Goal: Communication & Community: Answer question/provide support

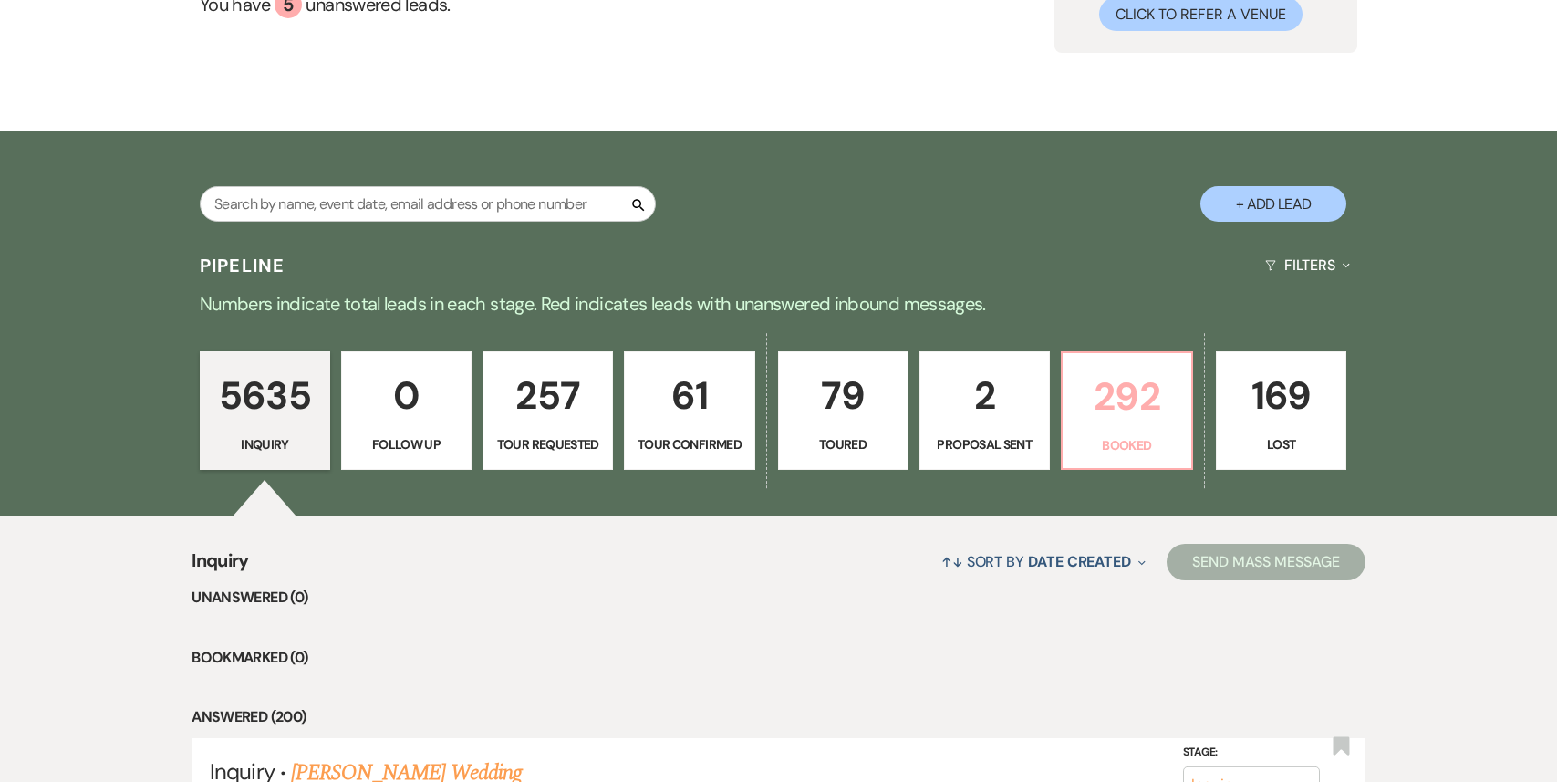
click at [1113, 449] on p "Booked" at bounding box center [1126, 445] width 107 height 20
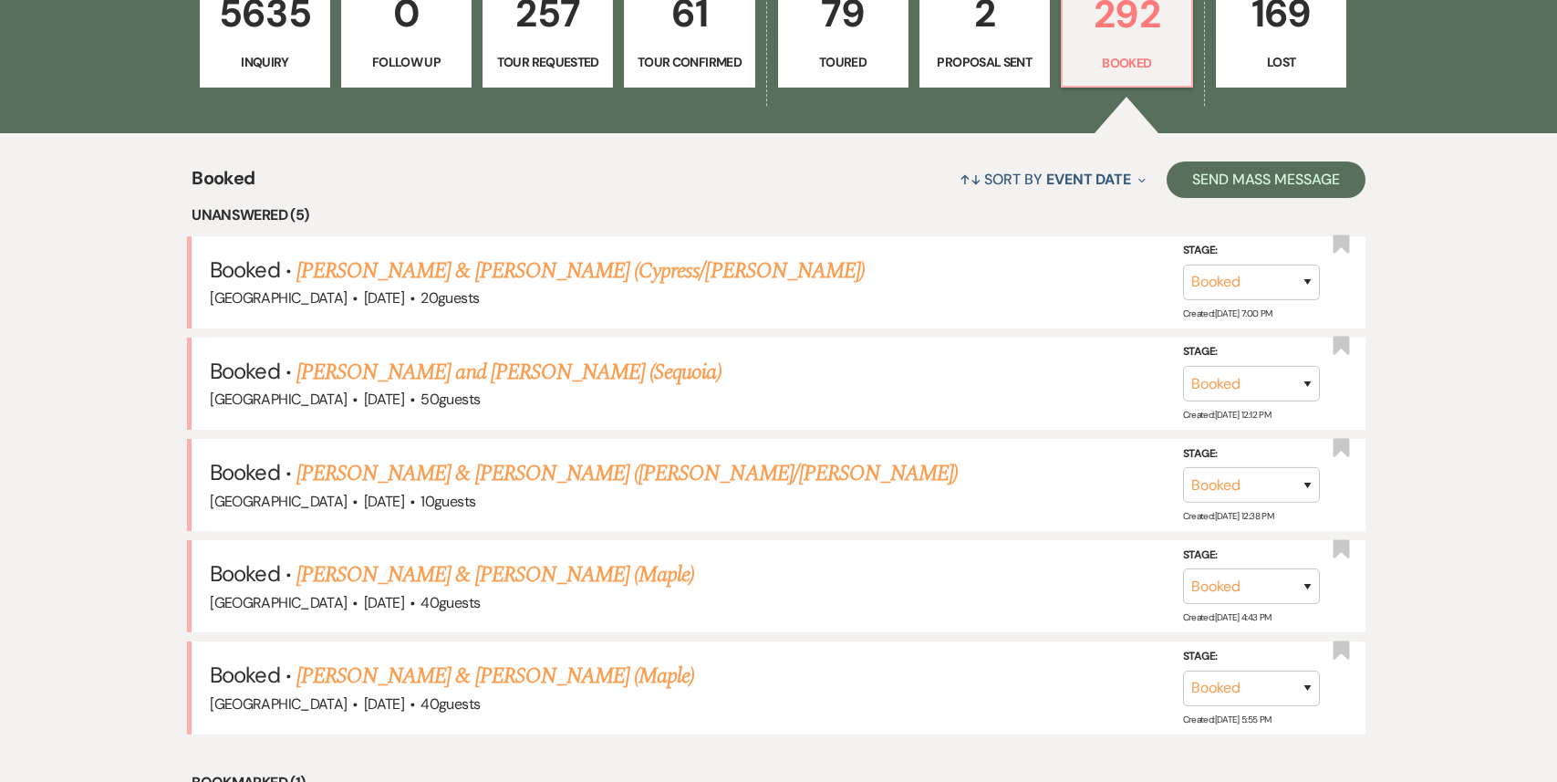
scroll to position [616, 0]
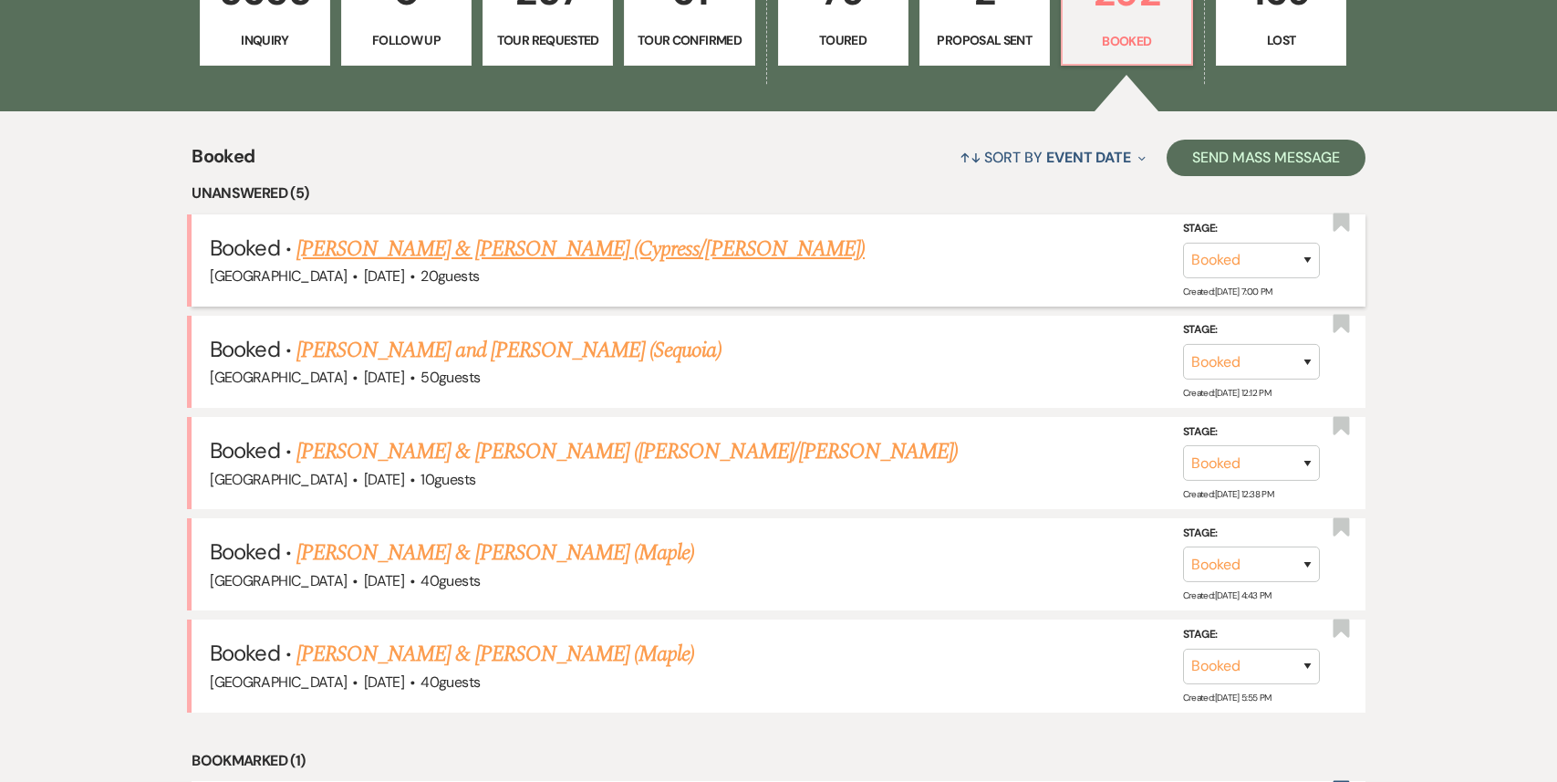
click at [485, 260] on link "[PERSON_NAME] & [PERSON_NAME] (Cypress/[PERSON_NAME])" at bounding box center [580, 249] width 568 height 33
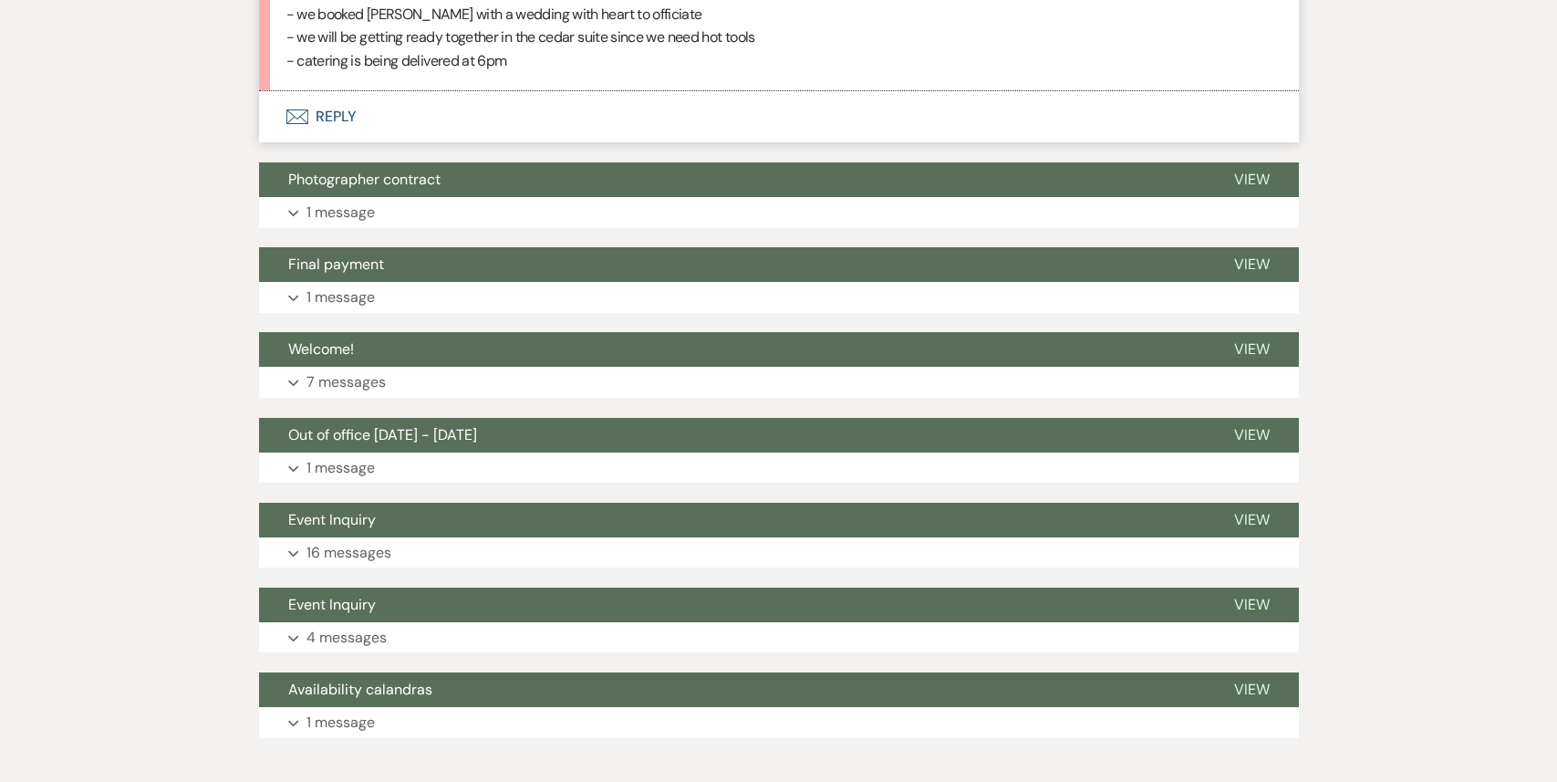
scroll to position [4130, 0]
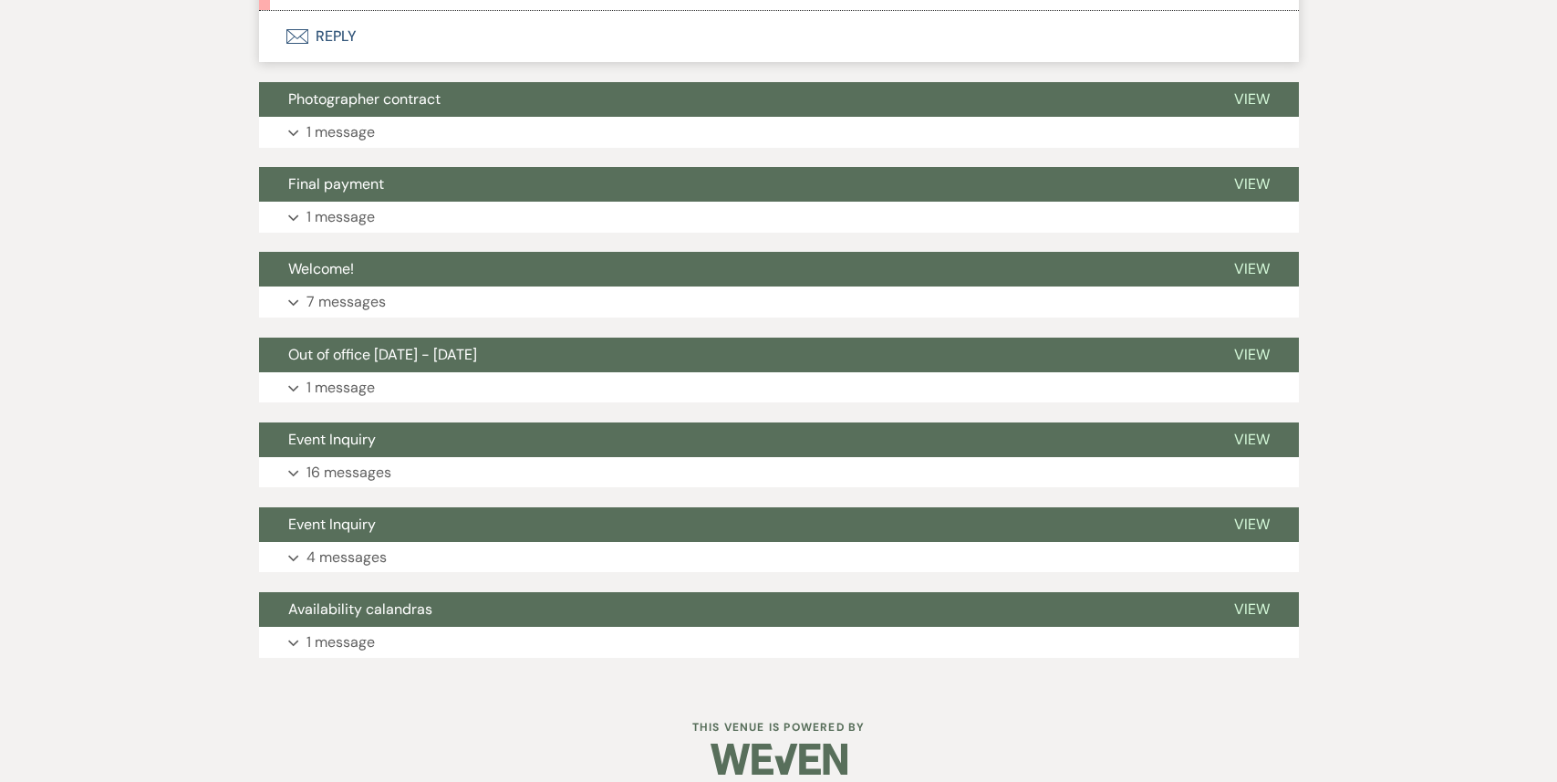
click at [593, 117] on button "Expand 1 message" at bounding box center [779, 132] width 1040 height 31
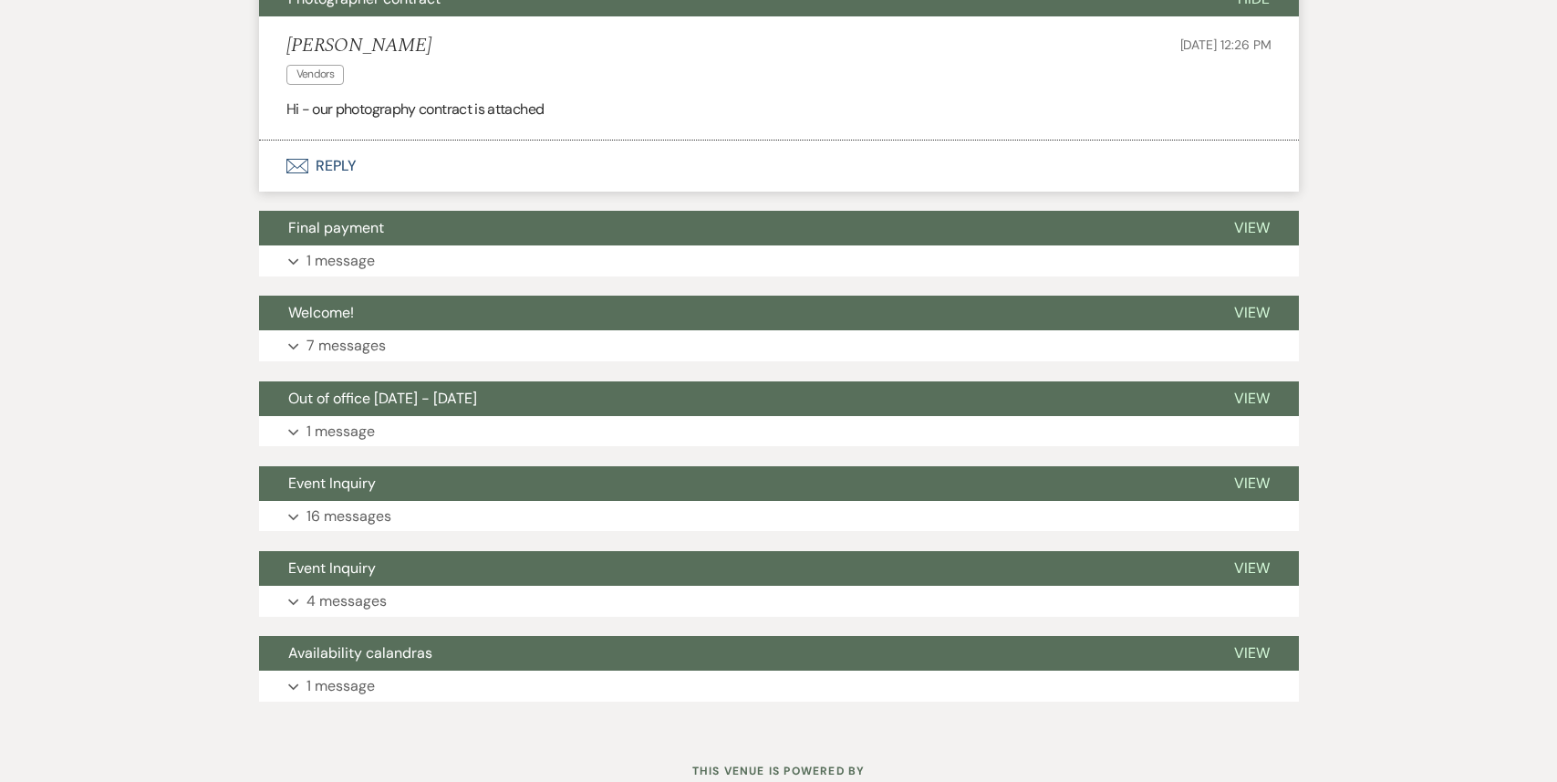
scroll to position [4232, 0]
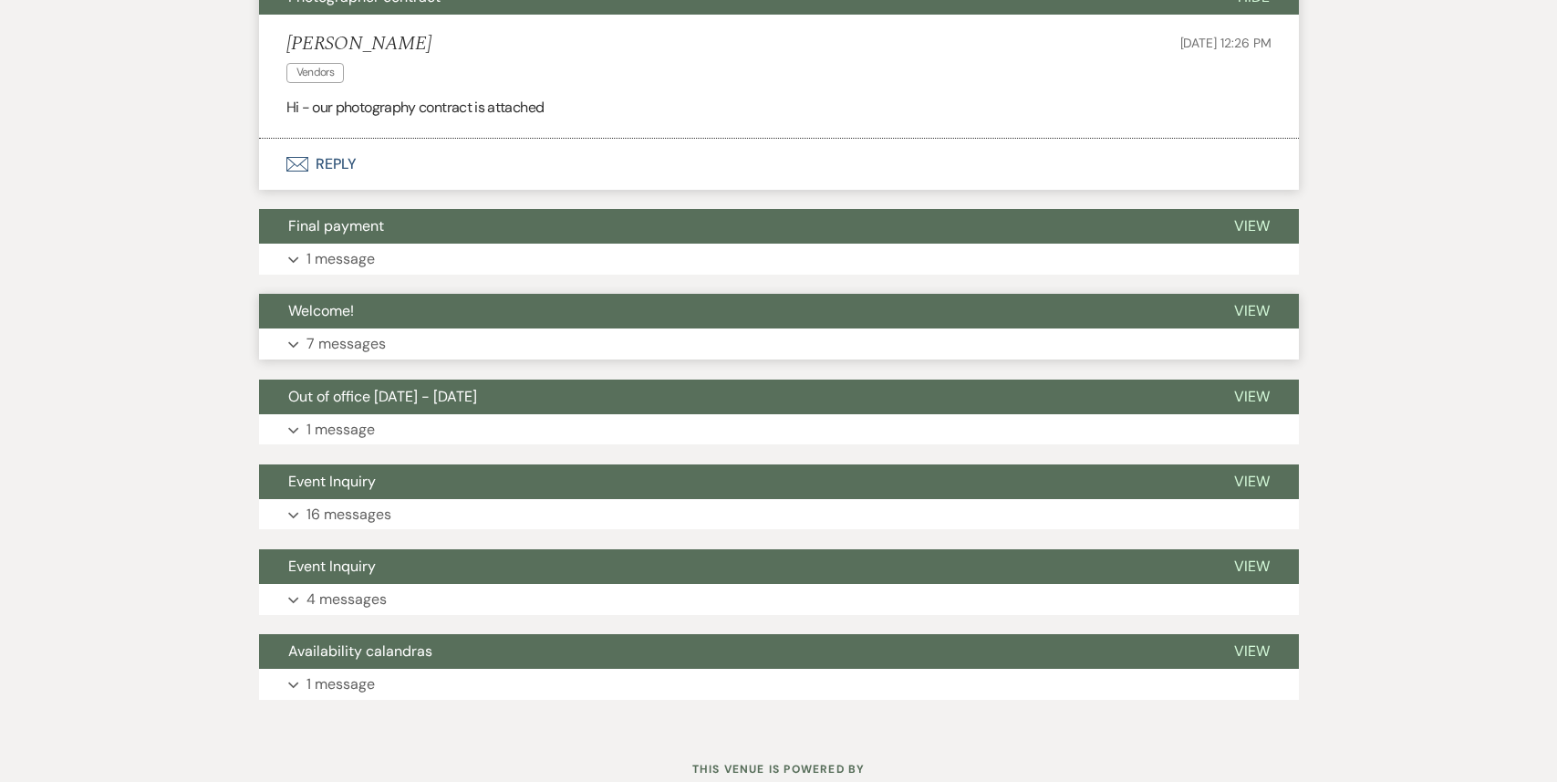
click at [521, 328] on button "Expand 7 messages" at bounding box center [779, 343] width 1040 height 31
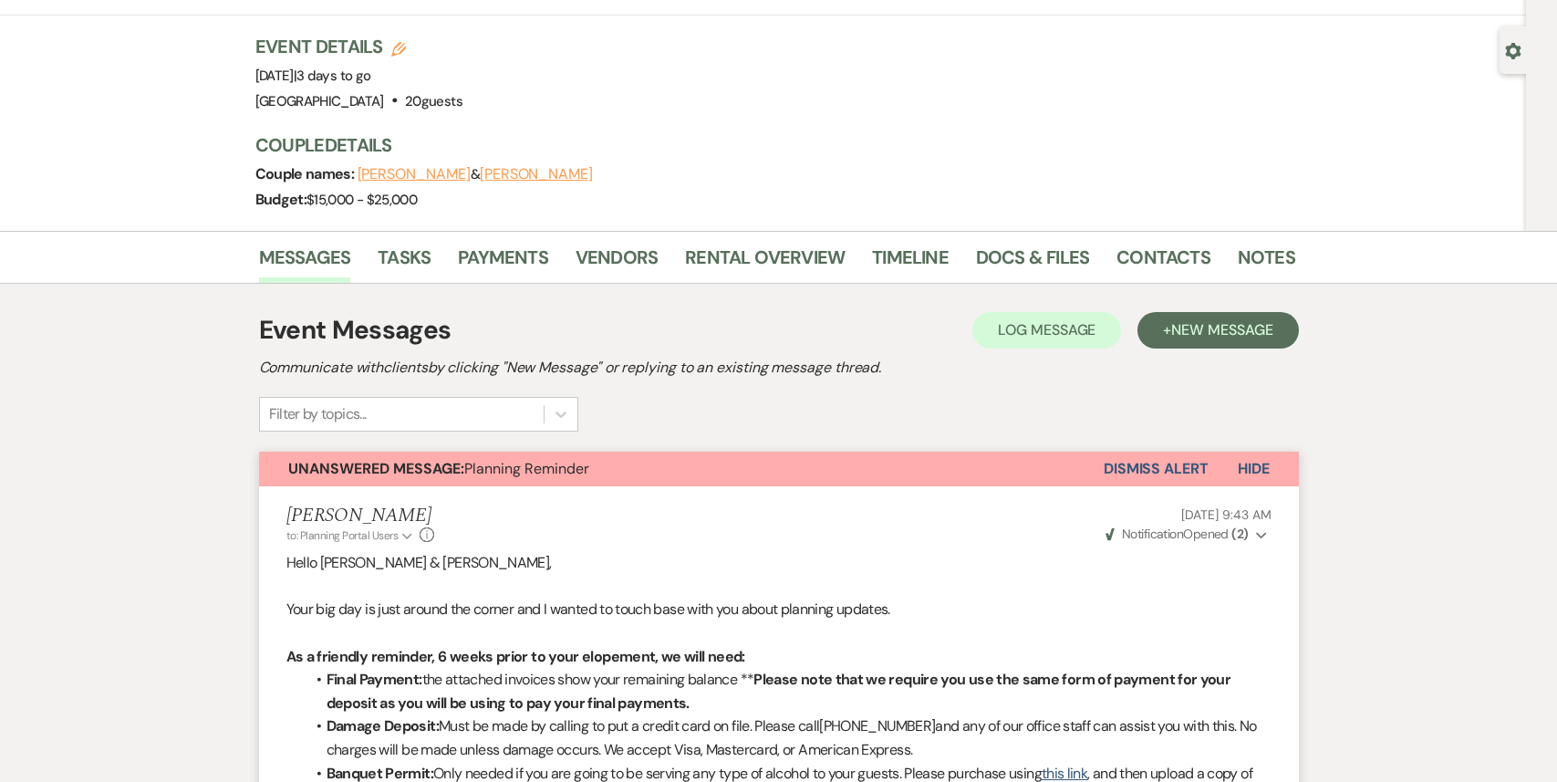
scroll to position [0, 0]
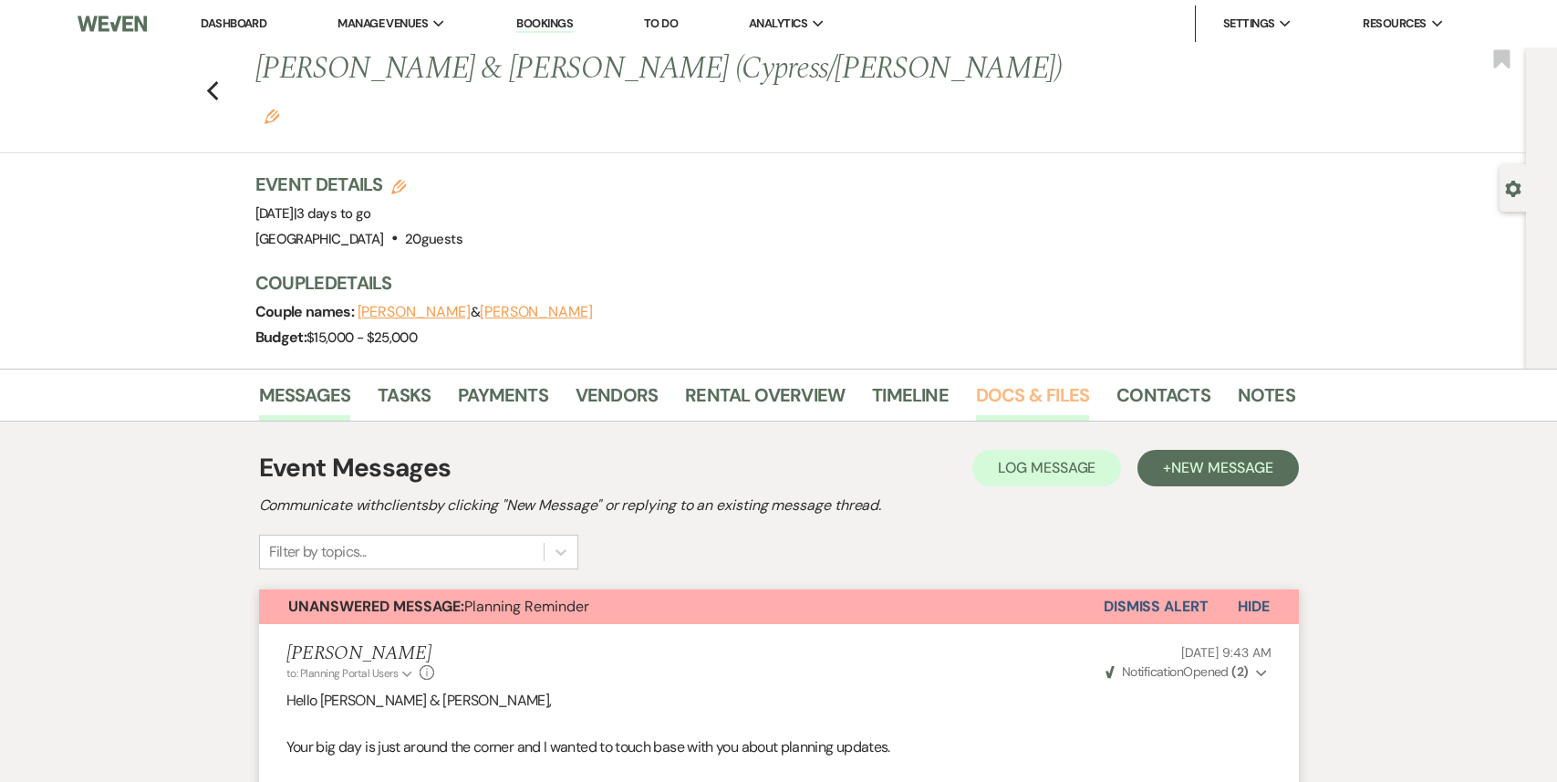
click at [1032, 380] on link "Docs & Files" at bounding box center [1032, 400] width 113 height 40
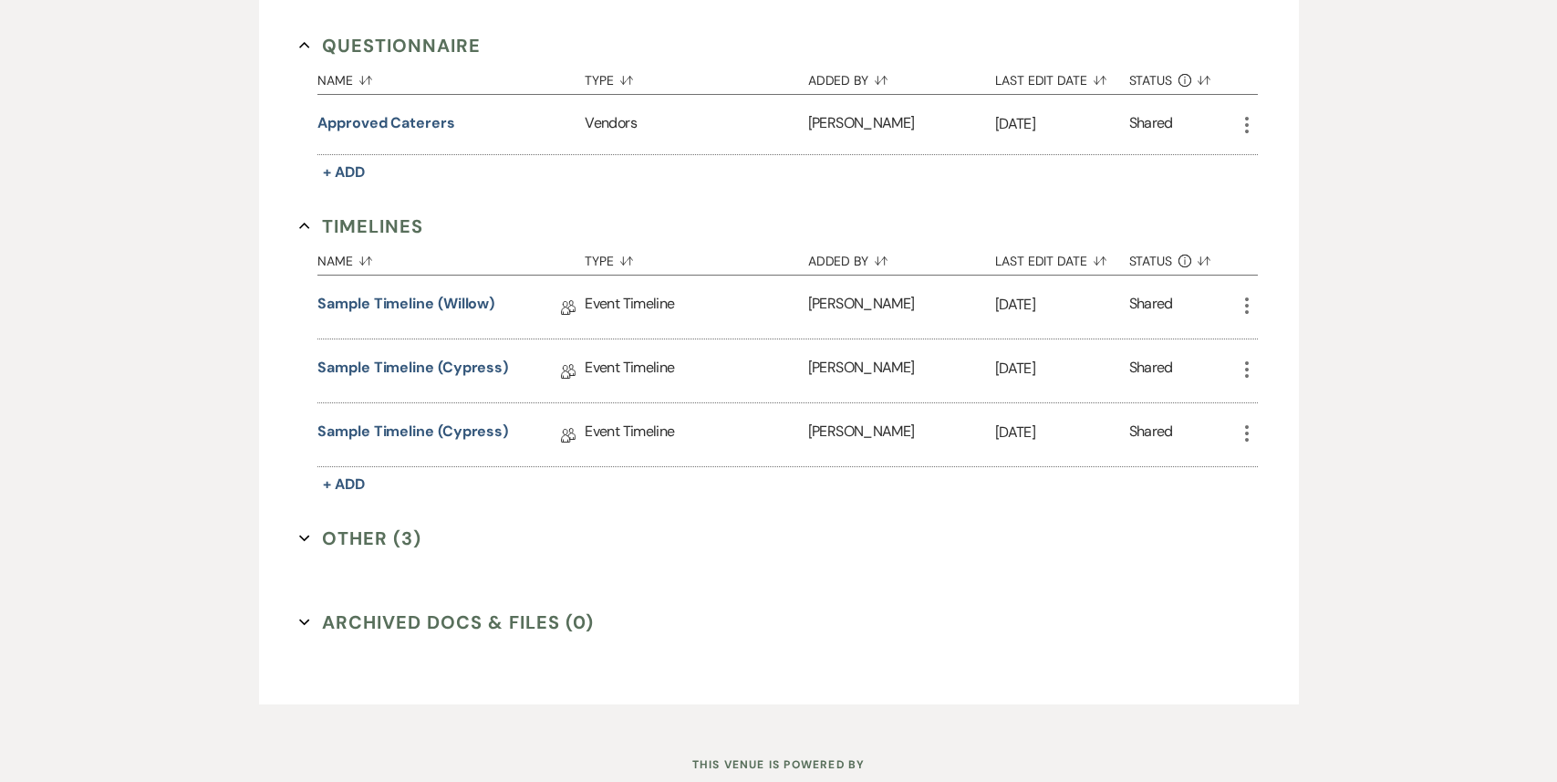
scroll to position [1668, 0]
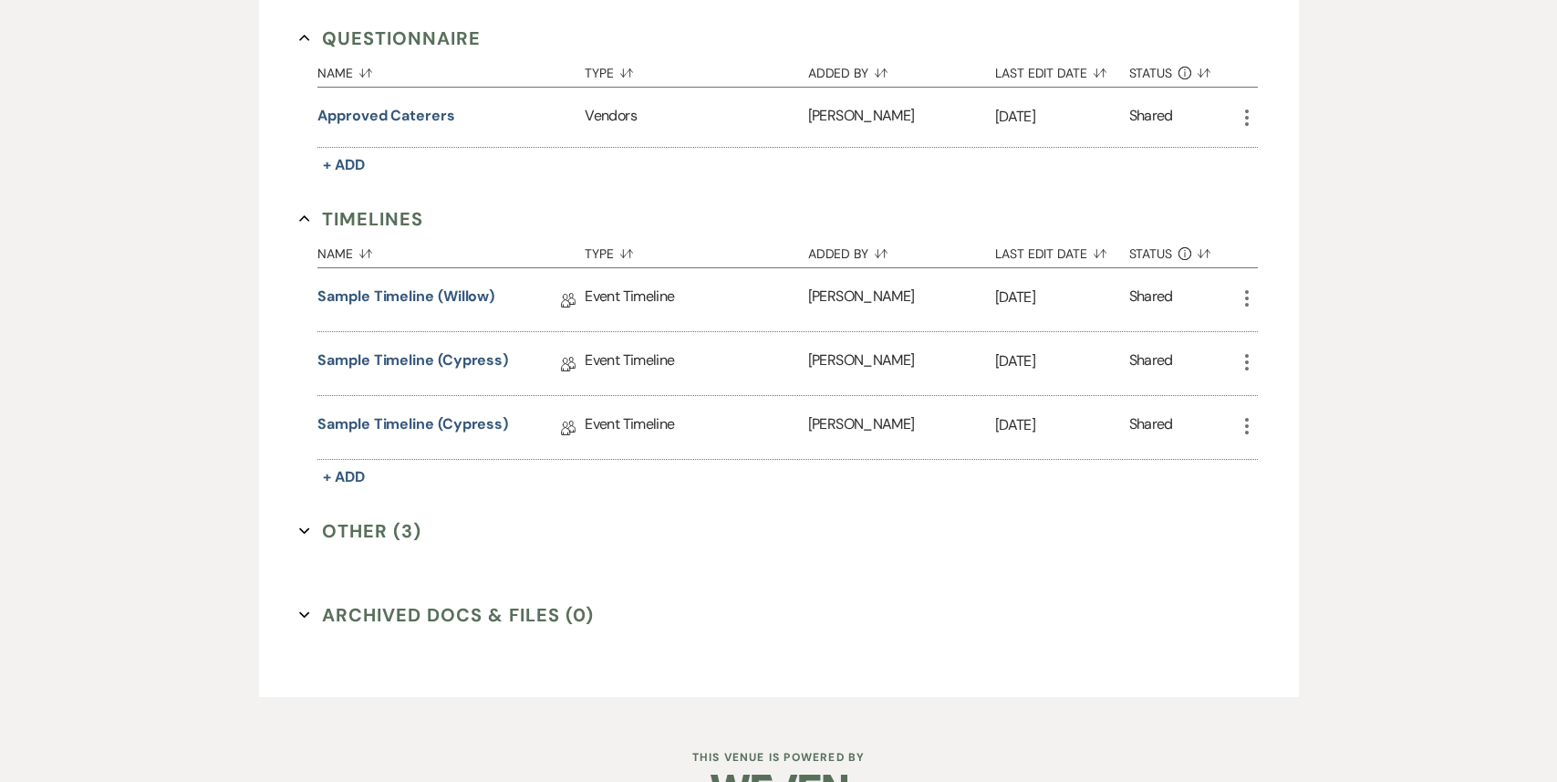
click at [364, 517] on button "Other (3) Expand" at bounding box center [360, 530] width 122 height 27
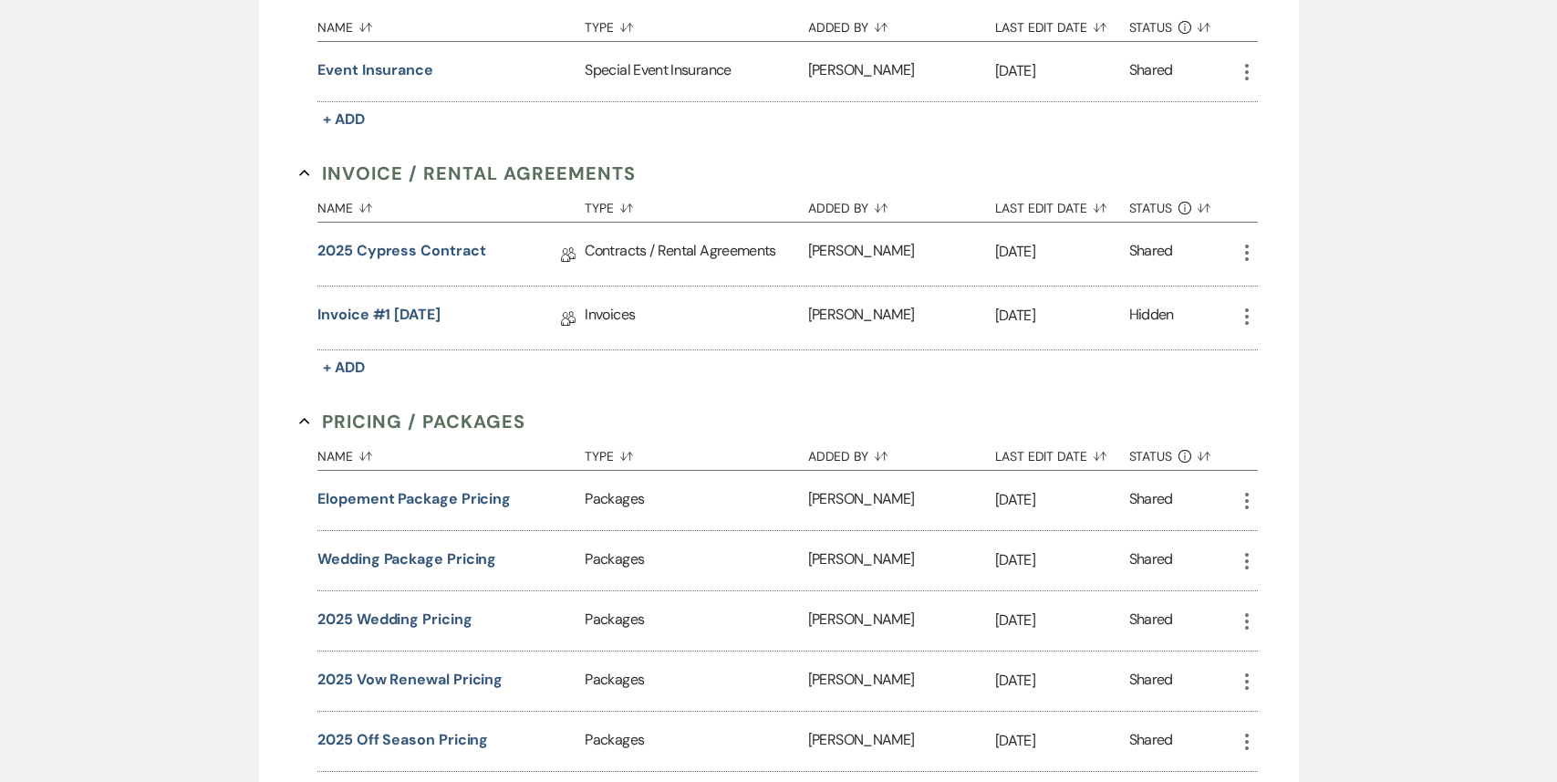
scroll to position [0, 0]
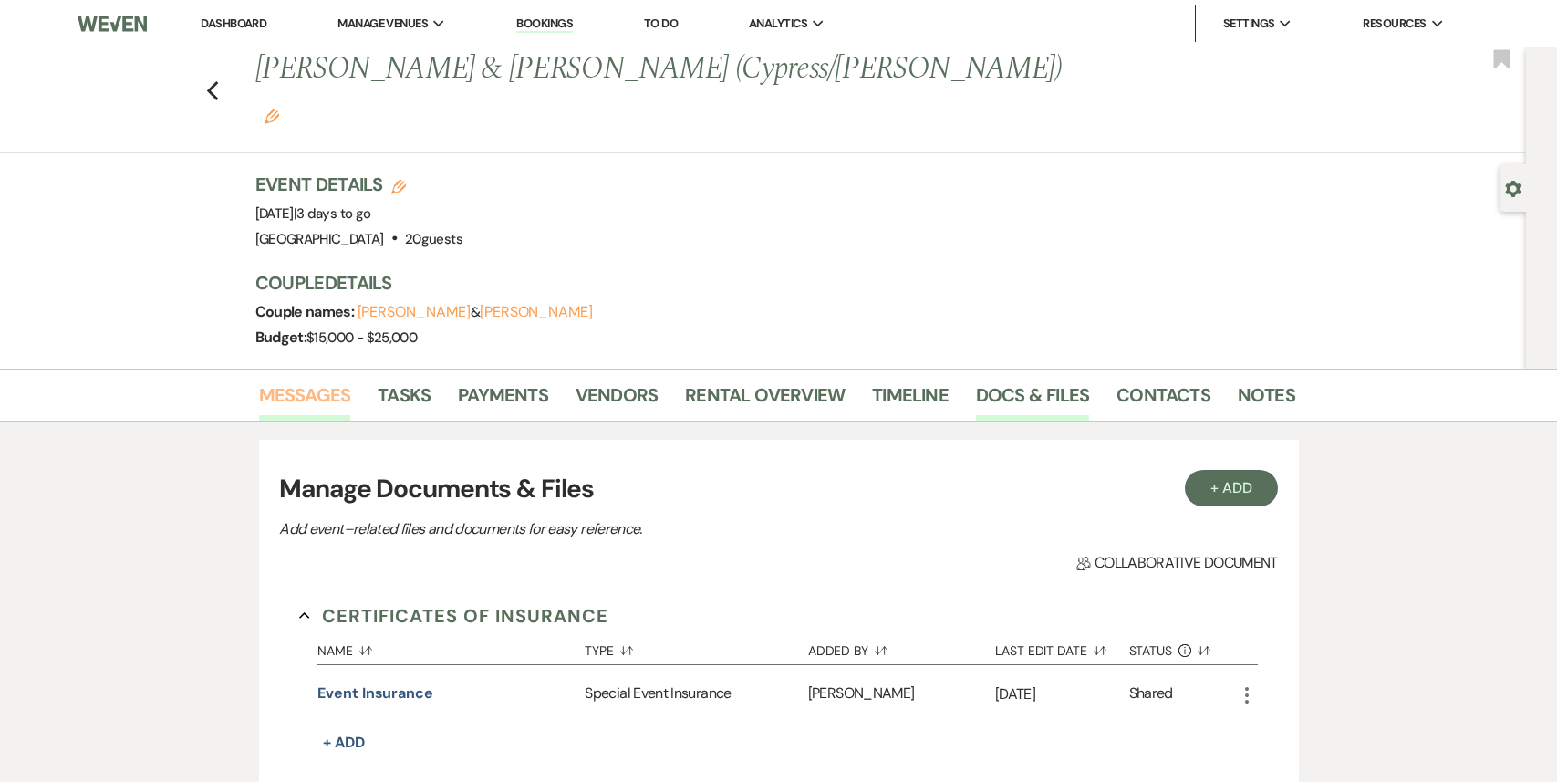
click at [303, 380] on link "Messages" at bounding box center [305, 400] width 92 height 40
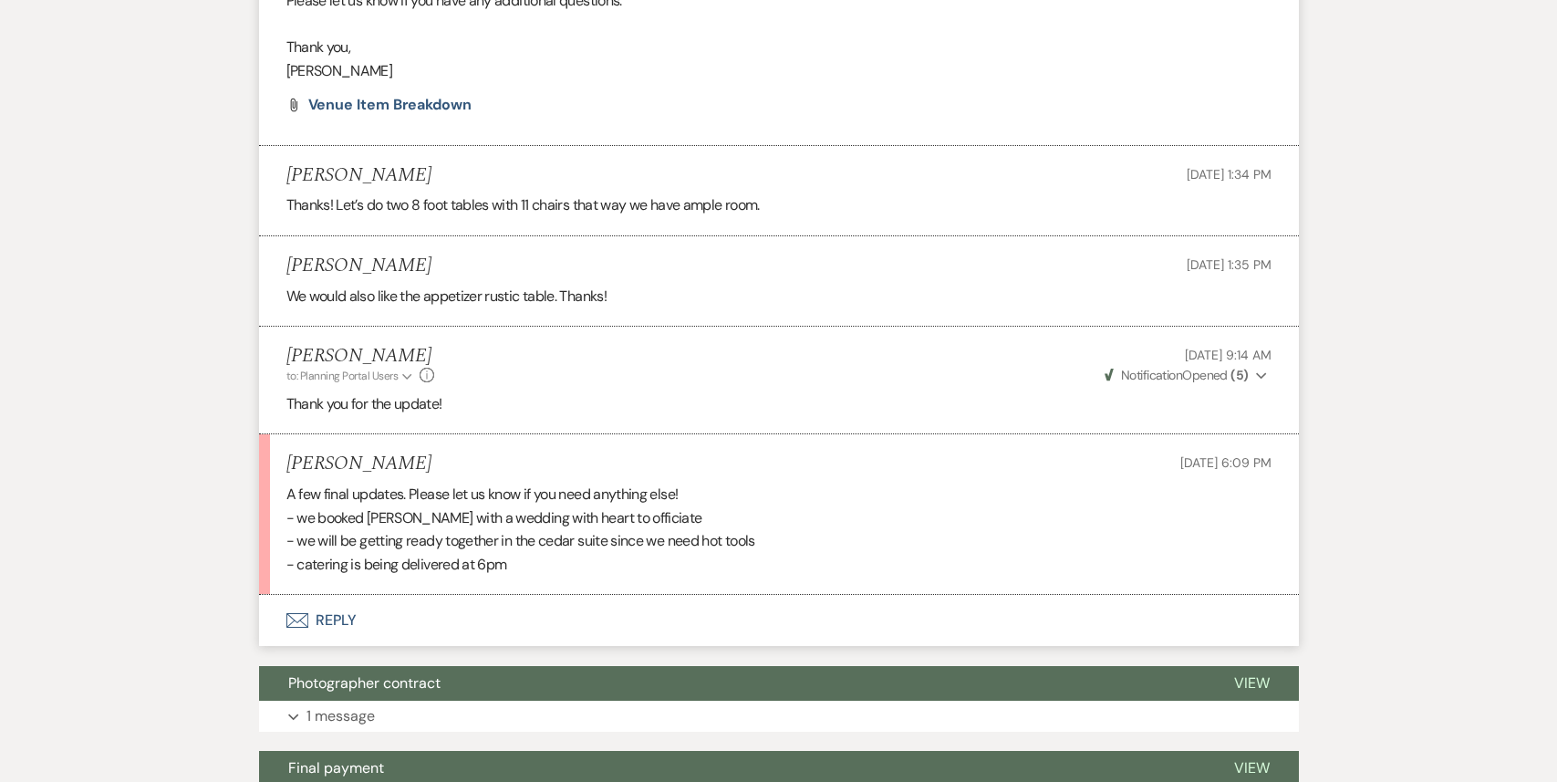
click at [544, 611] on button "Envelope Reply" at bounding box center [779, 620] width 1040 height 51
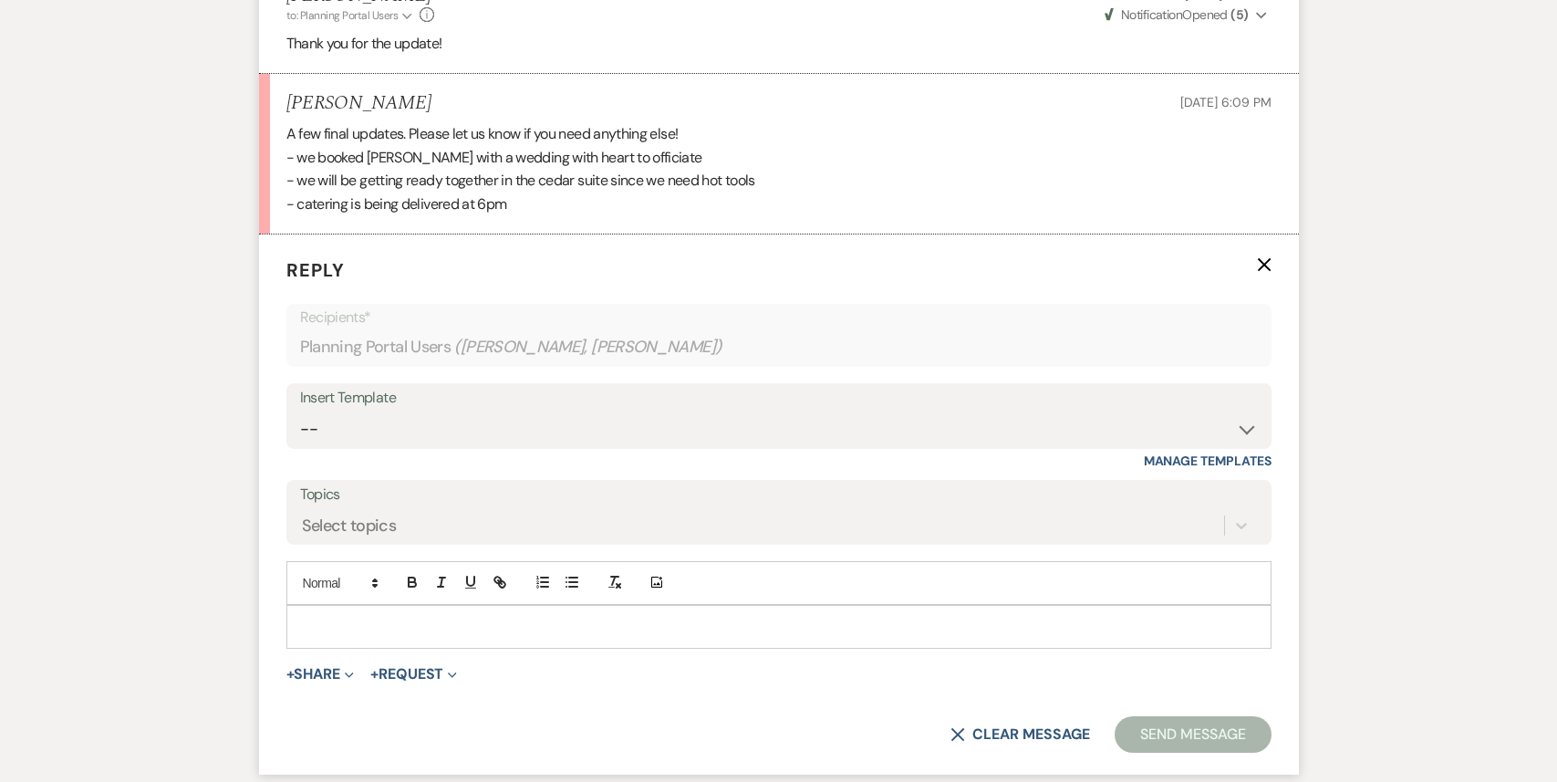
scroll to position [3919, 0]
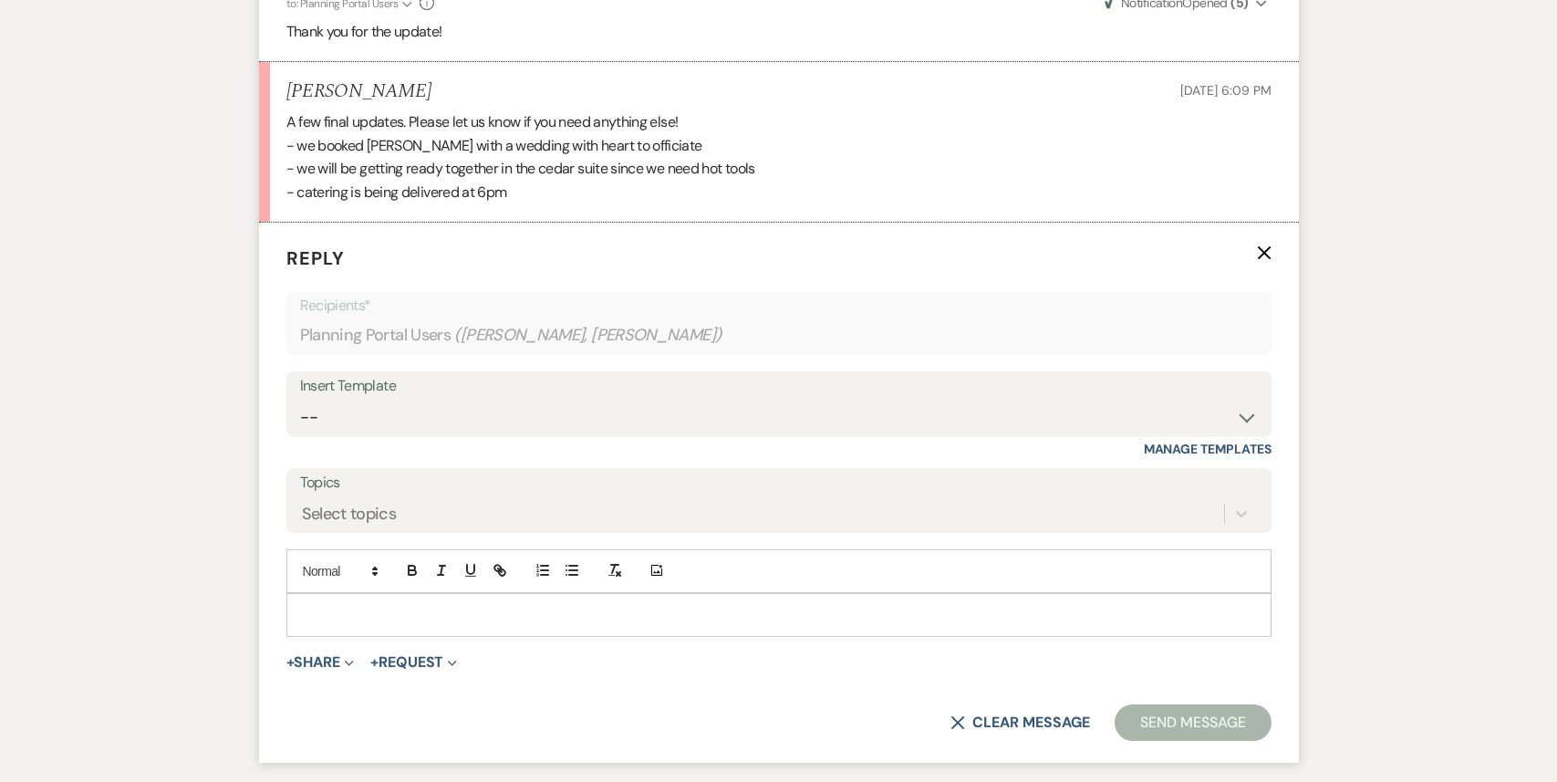
click at [430, 605] on p at bounding box center [779, 615] width 956 height 20
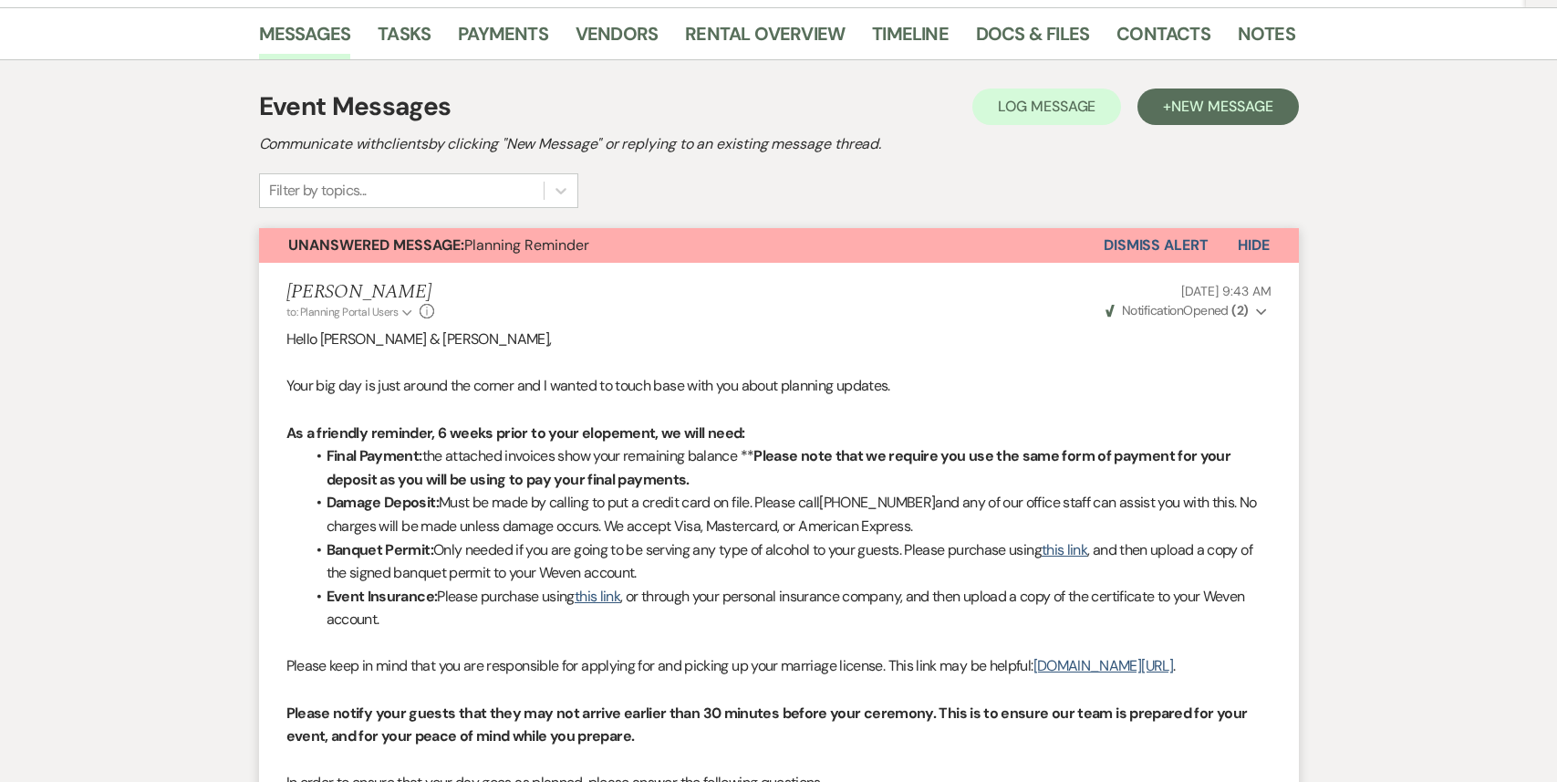
scroll to position [378, 0]
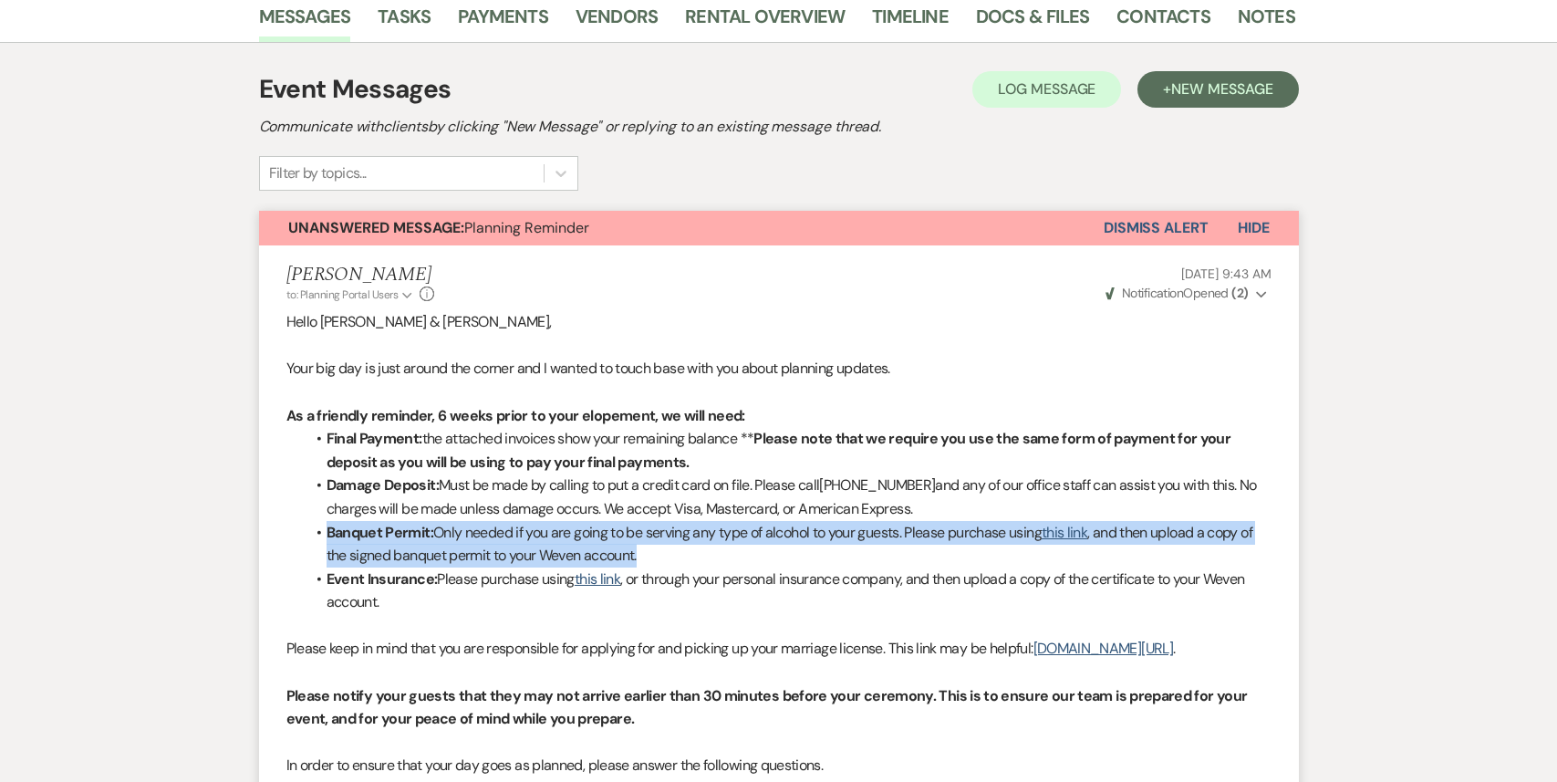
drag, startPoint x: 659, startPoint y: 515, endPoint x: 292, endPoint y: 489, distance: 368.5
copy li "Banquet Permit: Only needed if you are going to be serving any type of alcohol …"
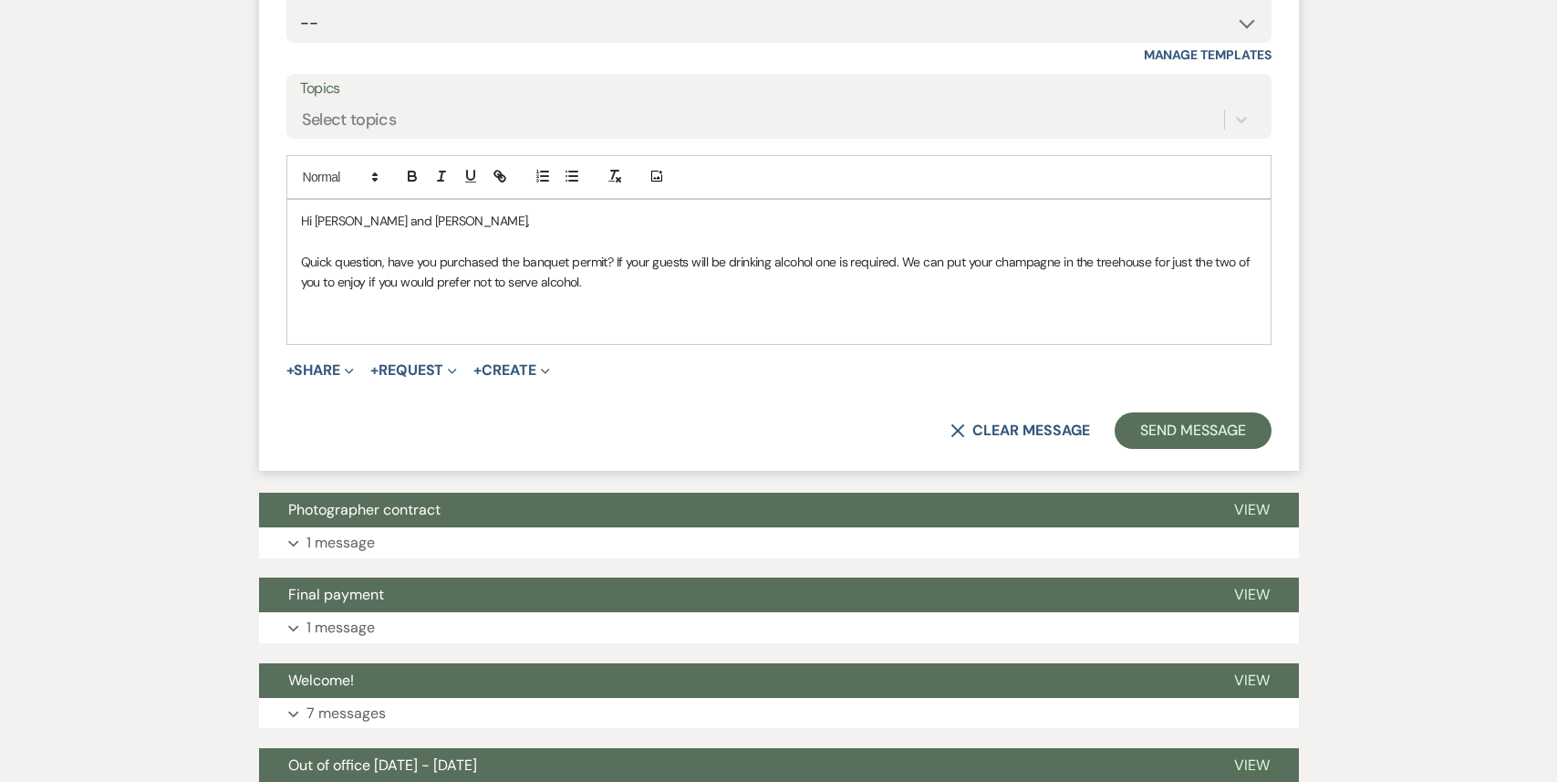
scroll to position [4196, 0]
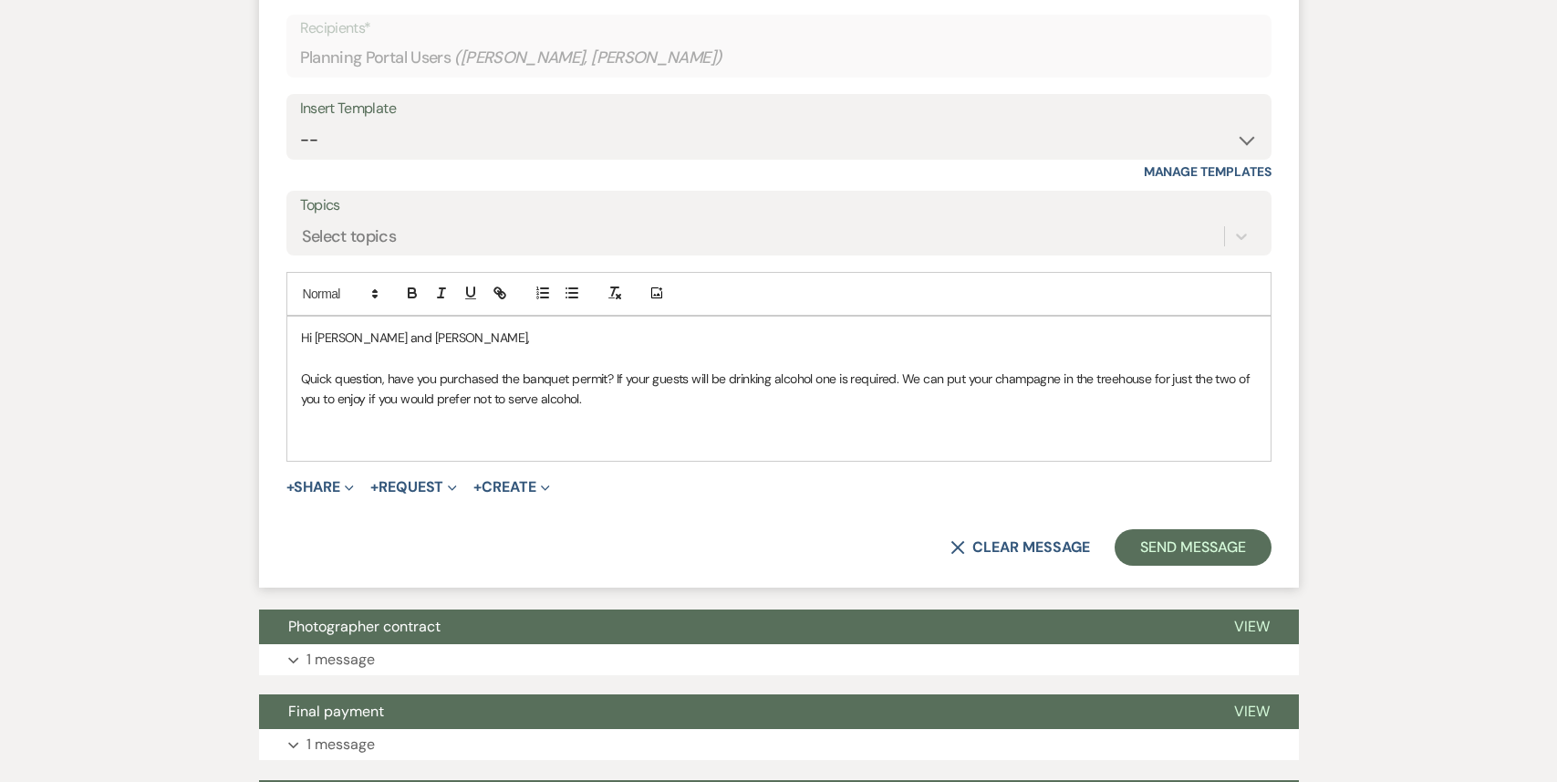
click at [296, 419] on div "Hi [PERSON_NAME] and [PERSON_NAME], Quick question, have you purchased the banq…" at bounding box center [778, 388] width 983 height 144
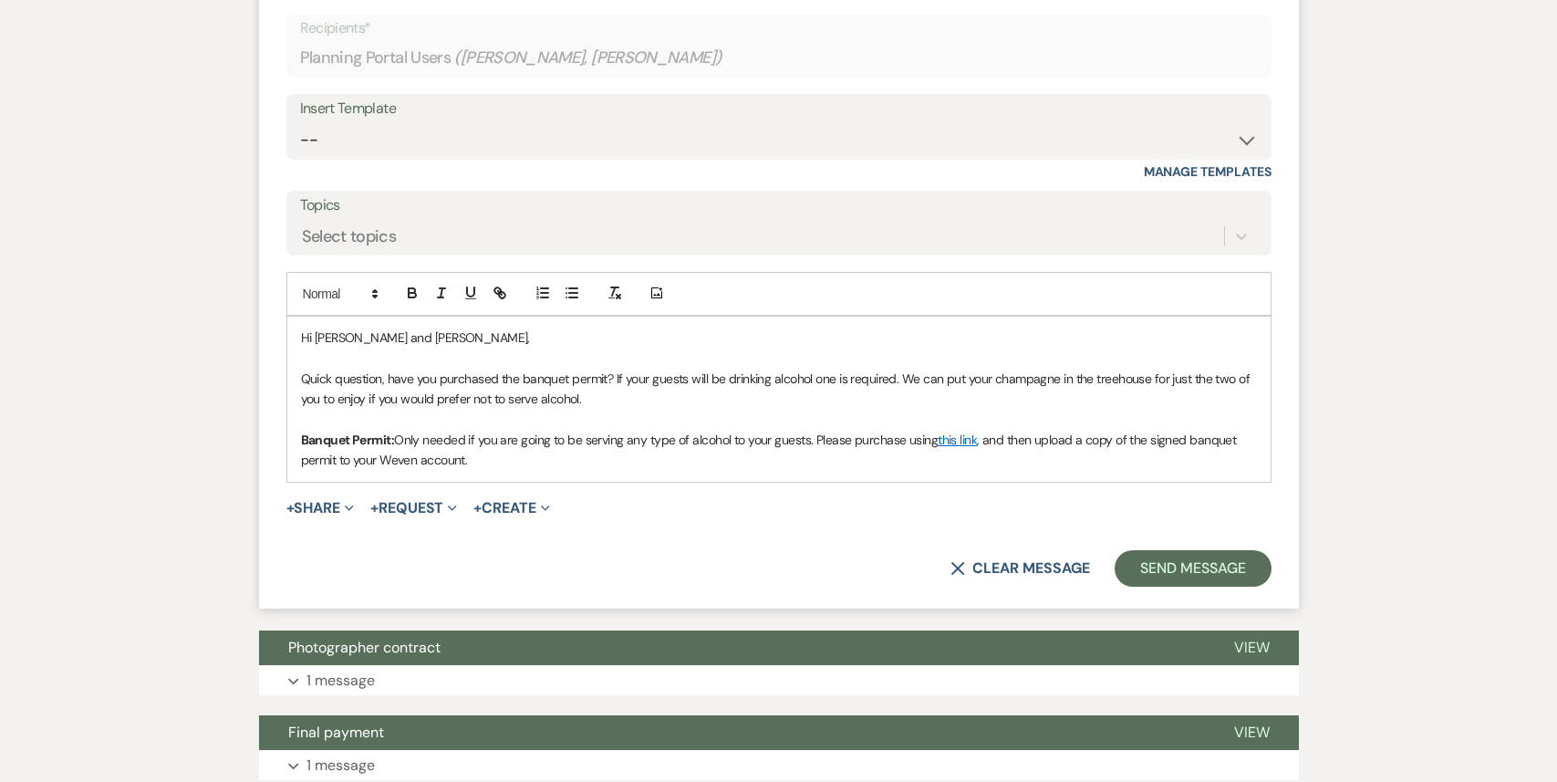
click at [637, 377] on p "Quick question, have you purchased the banquet permit? If your guests will be d…" at bounding box center [779, 388] width 956 height 41
click at [517, 436] on p "Banquet Permit: Only needed if you are going to be serving any type of alcohol …" at bounding box center [779, 450] width 956 height 41
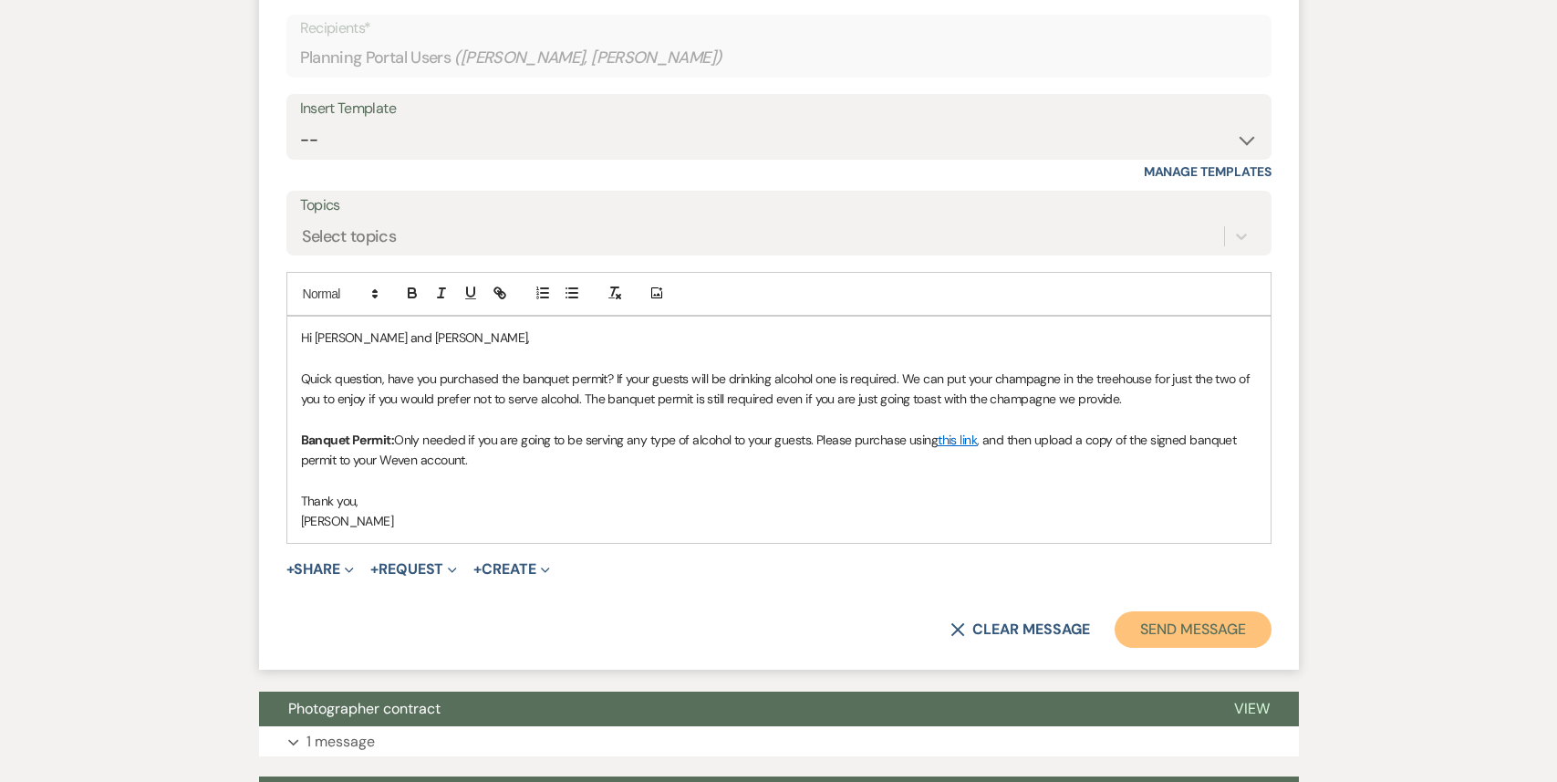
click at [1248, 611] on button "Send Message" at bounding box center [1192, 629] width 156 height 36
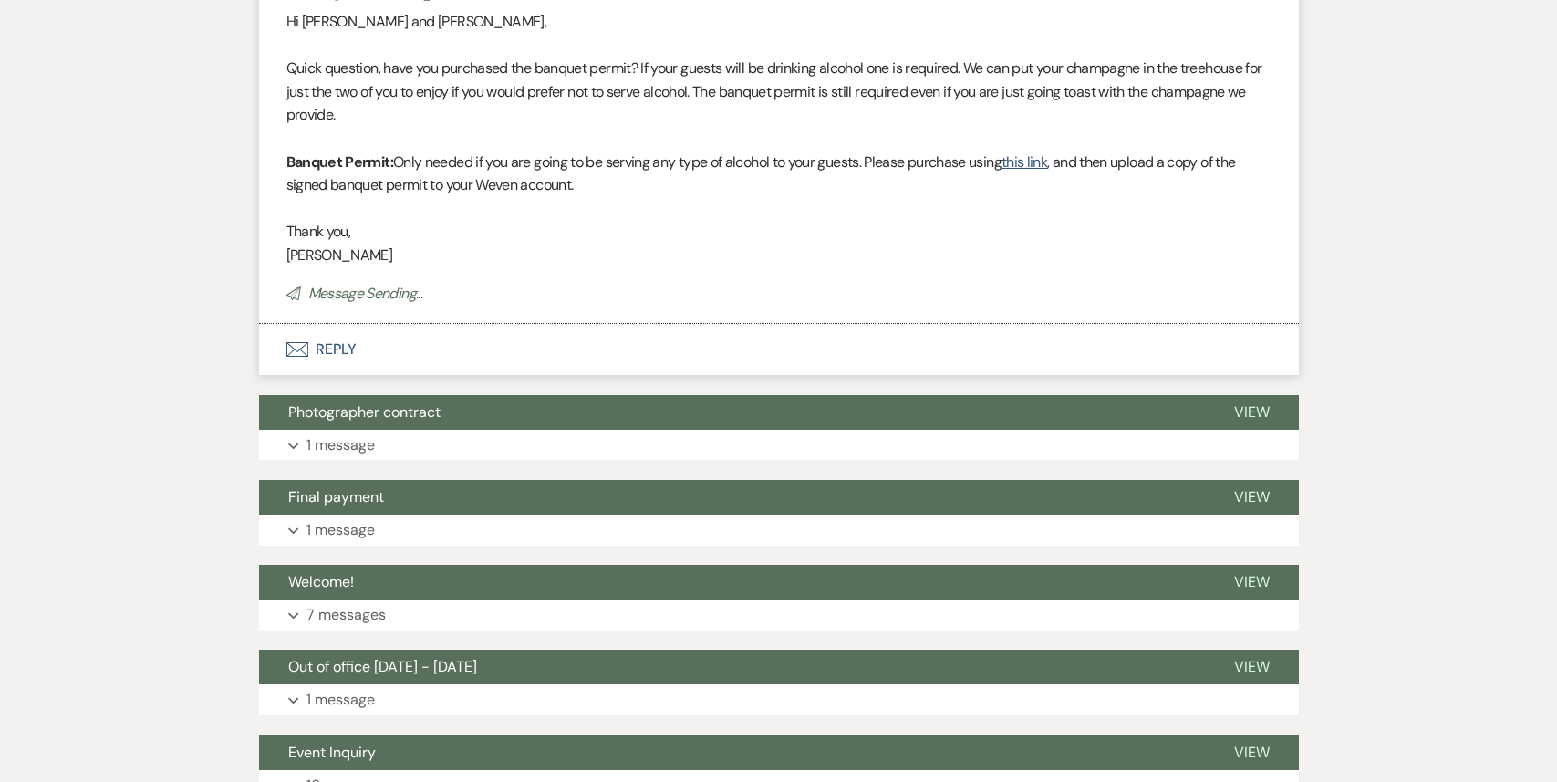
scroll to position [4509, 0]
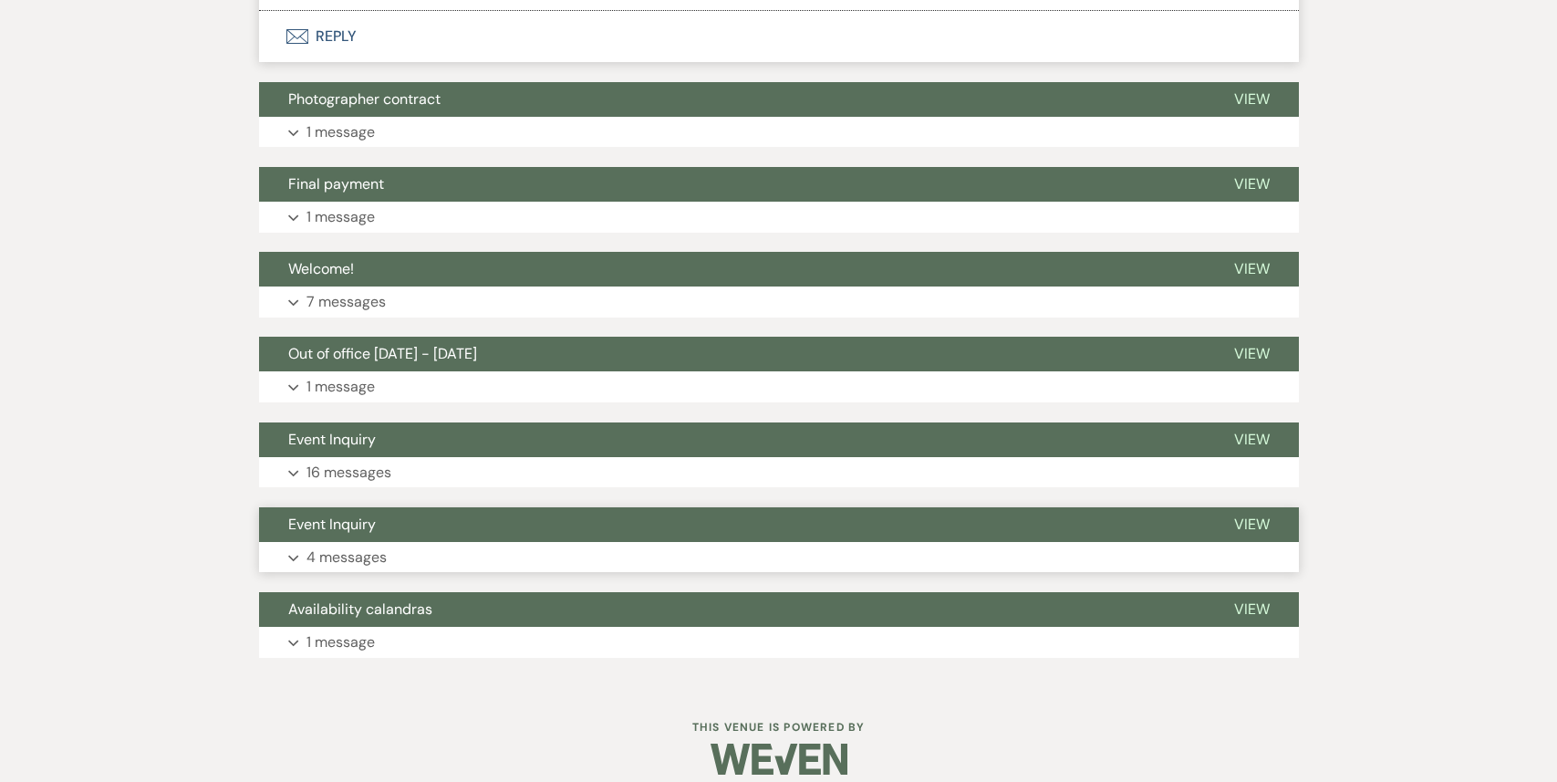
click at [608, 509] on button "Event Inquiry" at bounding box center [732, 524] width 946 height 35
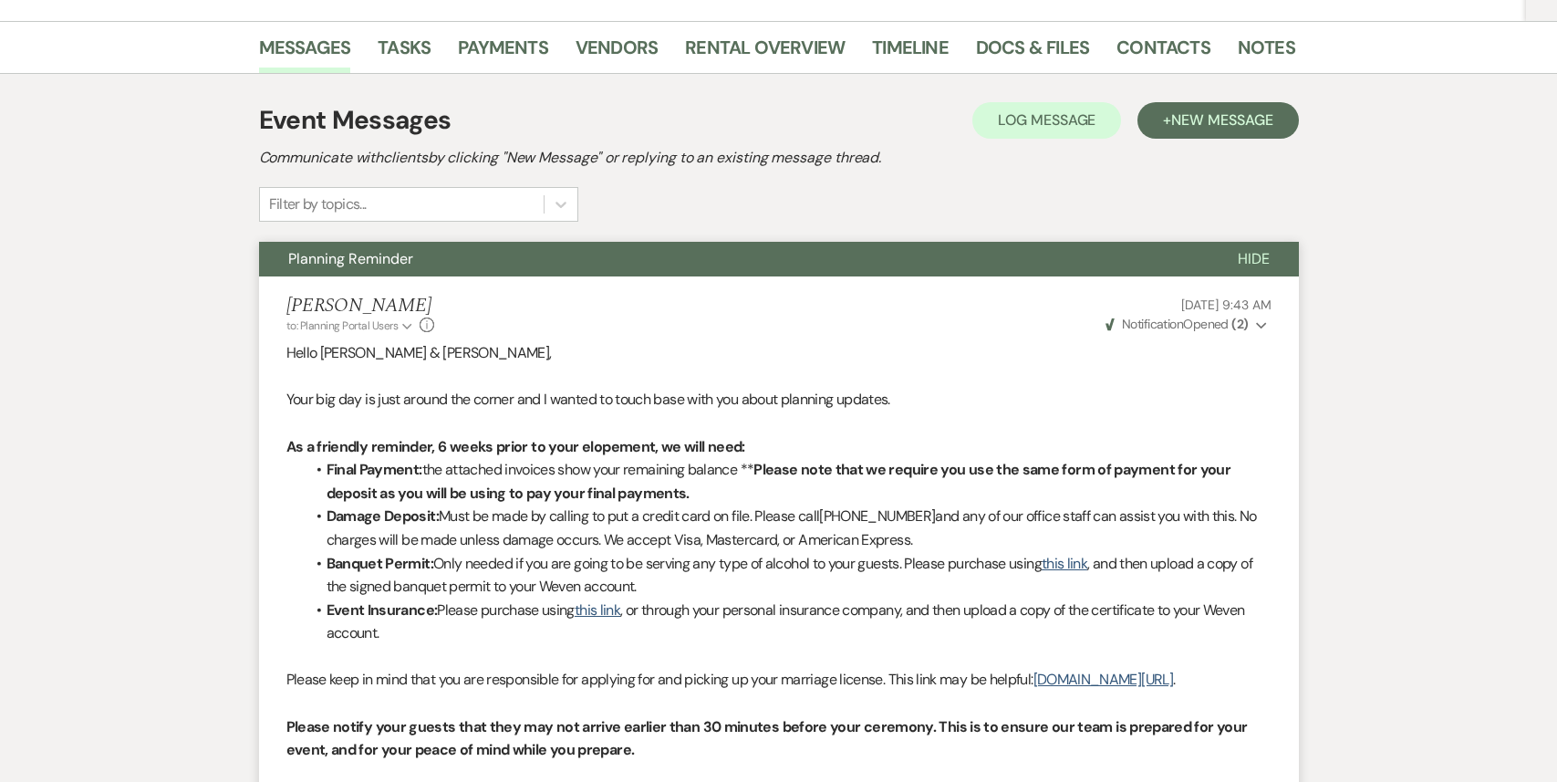
scroll to position [0, 0]
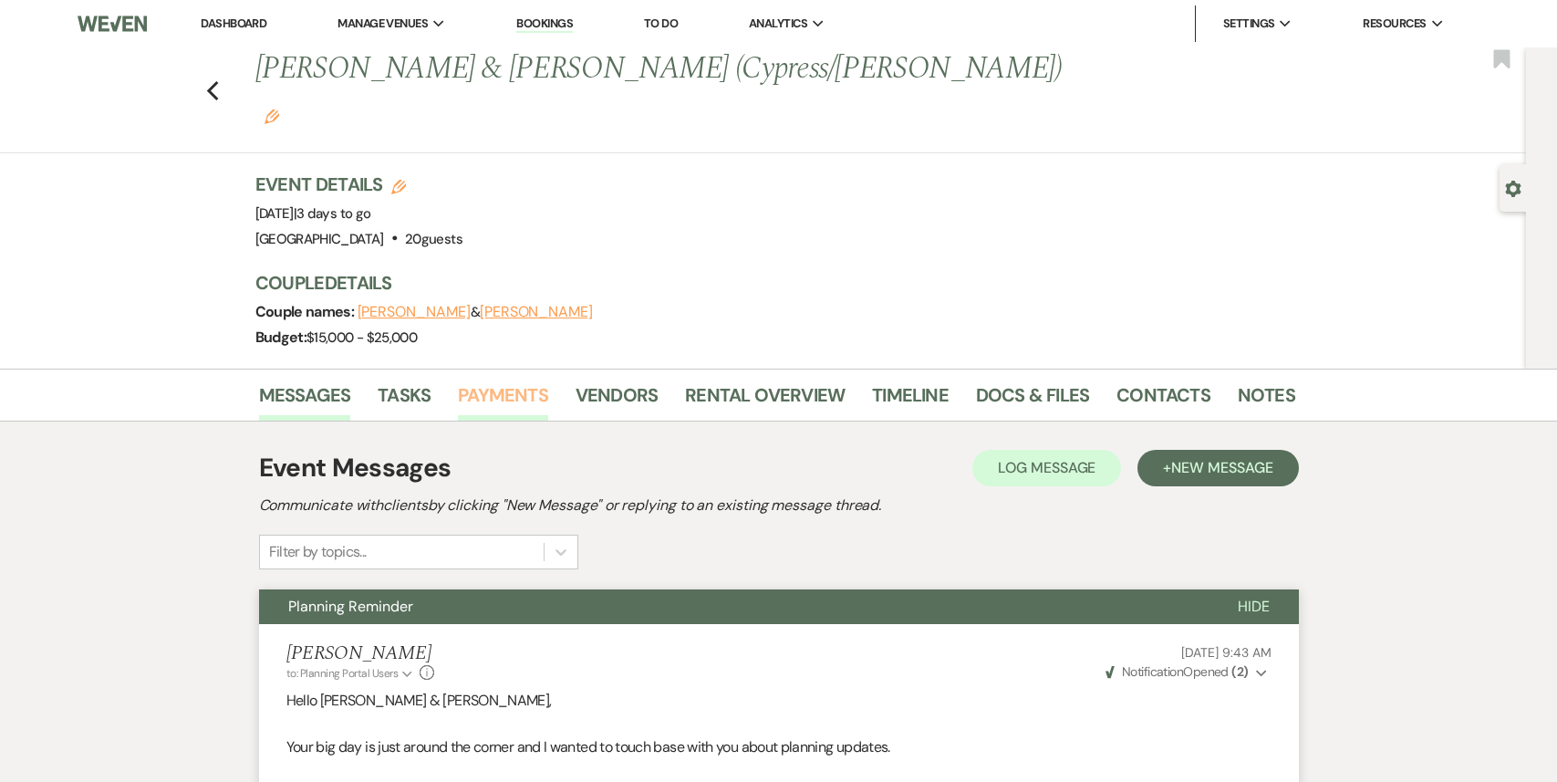
click at [519, 380] on link "Payments" at bounding box center [503, 400] width 90 height 40
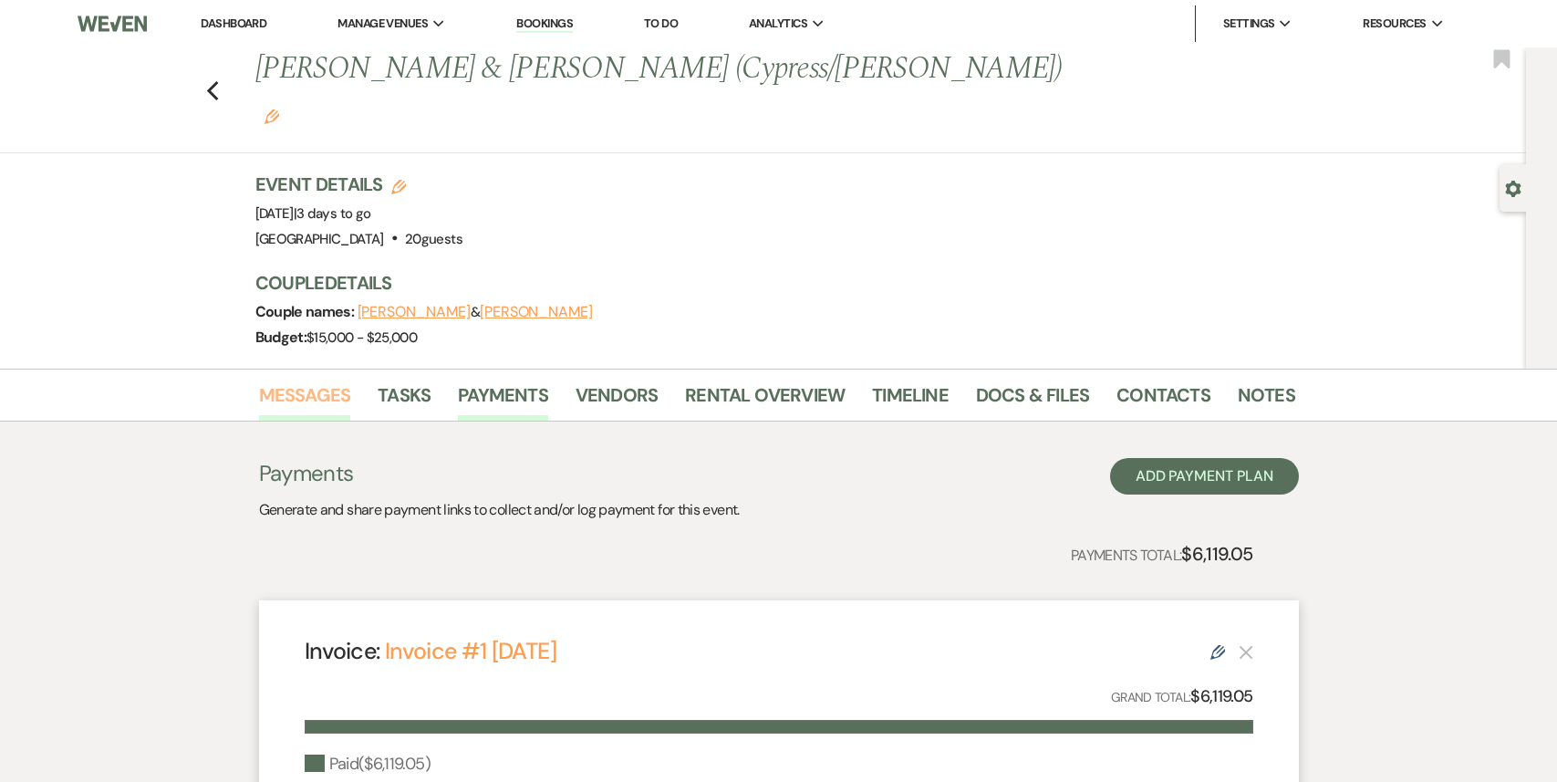
click at [315, 380] on link "Messages" at bounding box center [305, 400] width 92 height 40
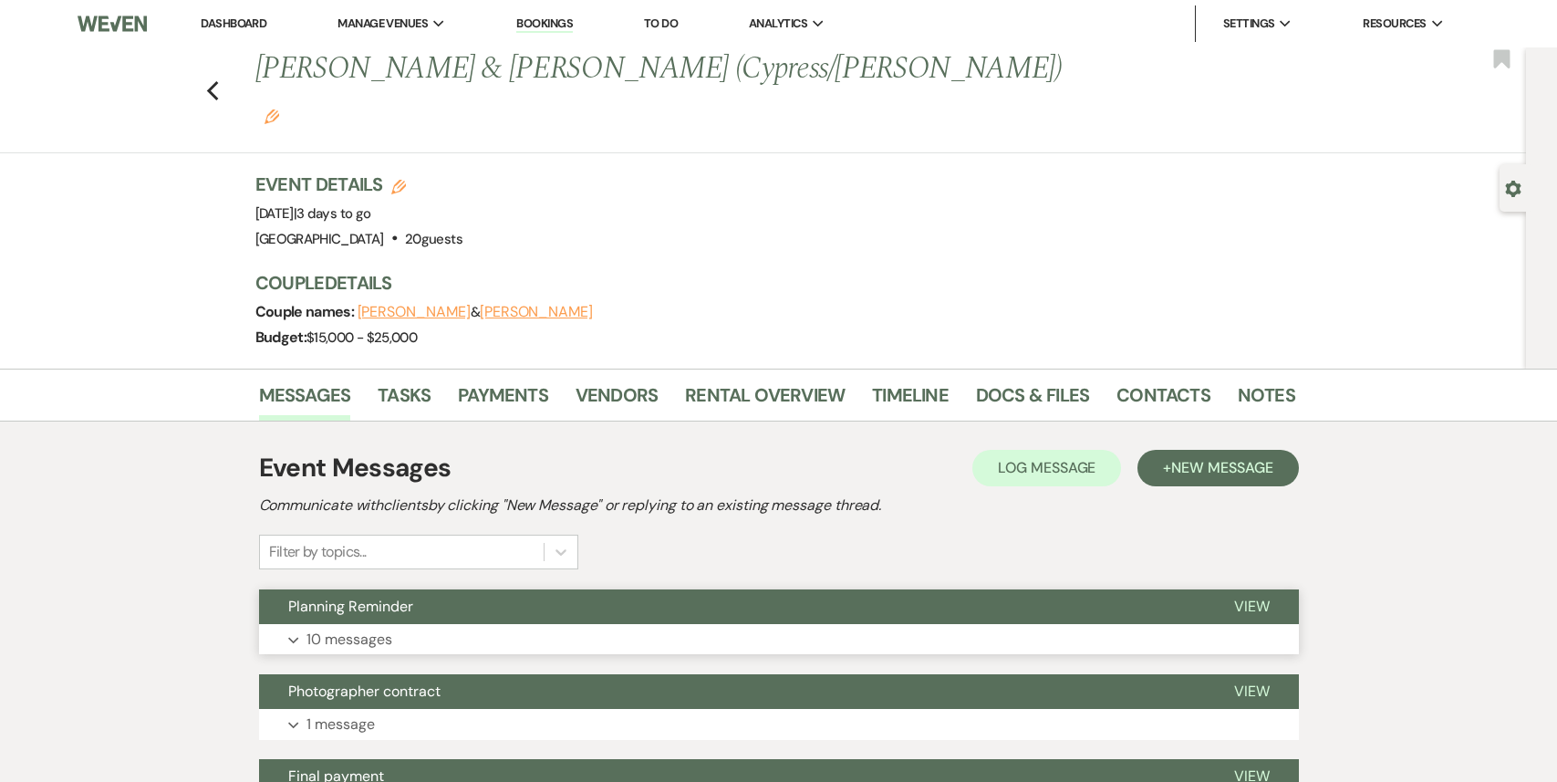
click at [427, 624] on button "Expand 10 messages" at bounding box center [779, 639] width 1040 height 31
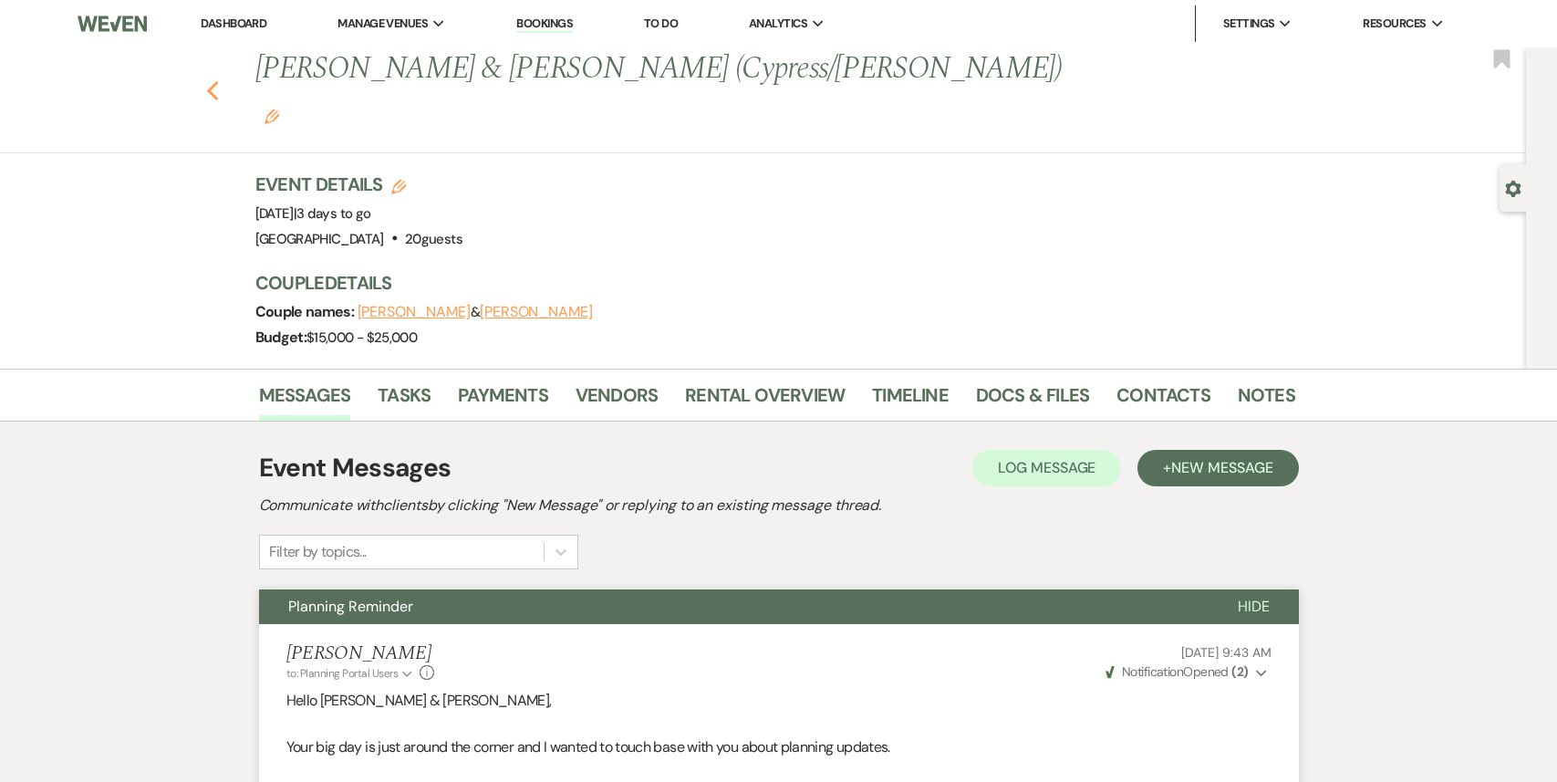
click at [212, 80] on icon "Previous" at bounding box center [213, 91] width 14 height 22
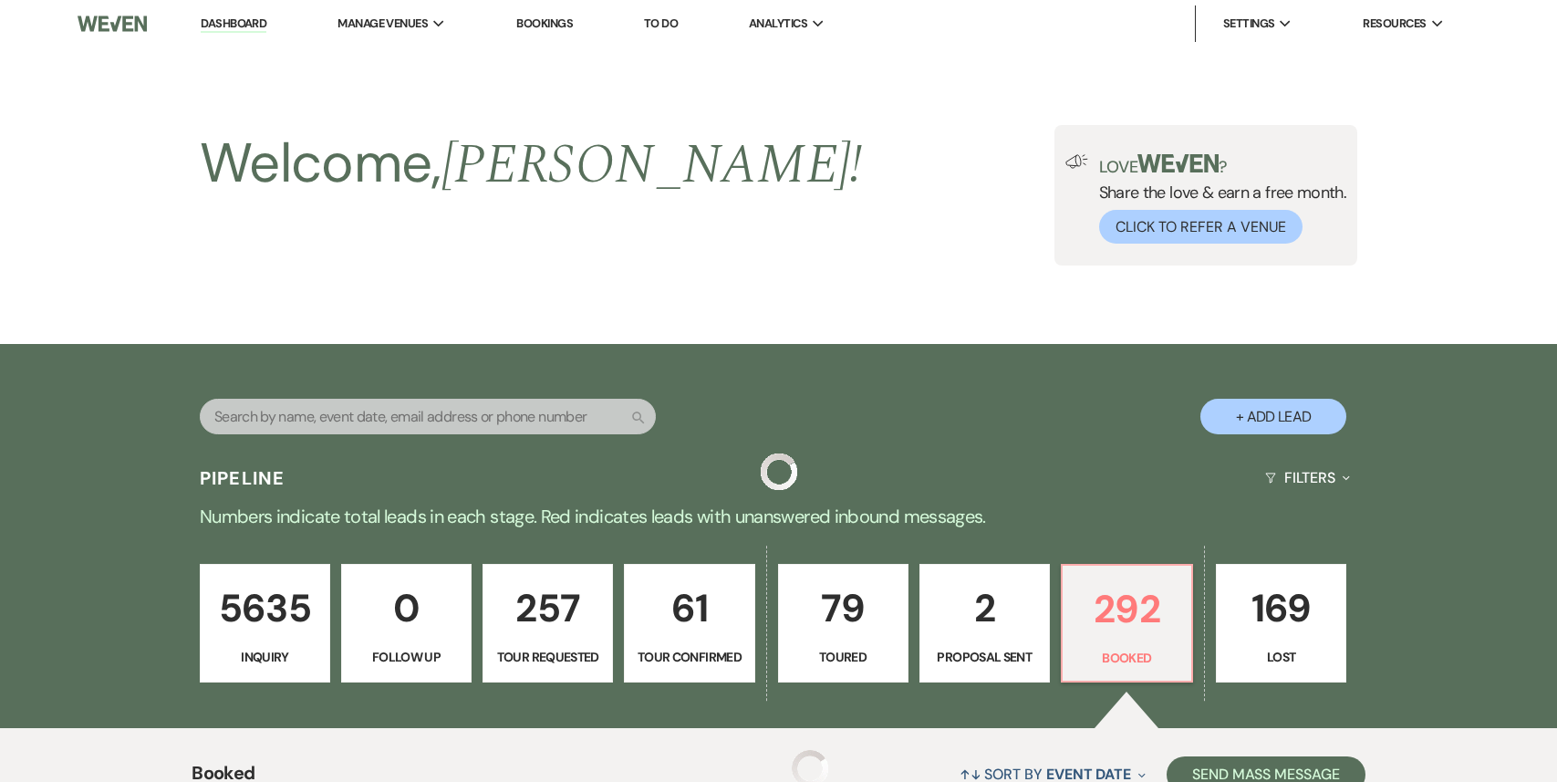
scroll to position [616, 0]
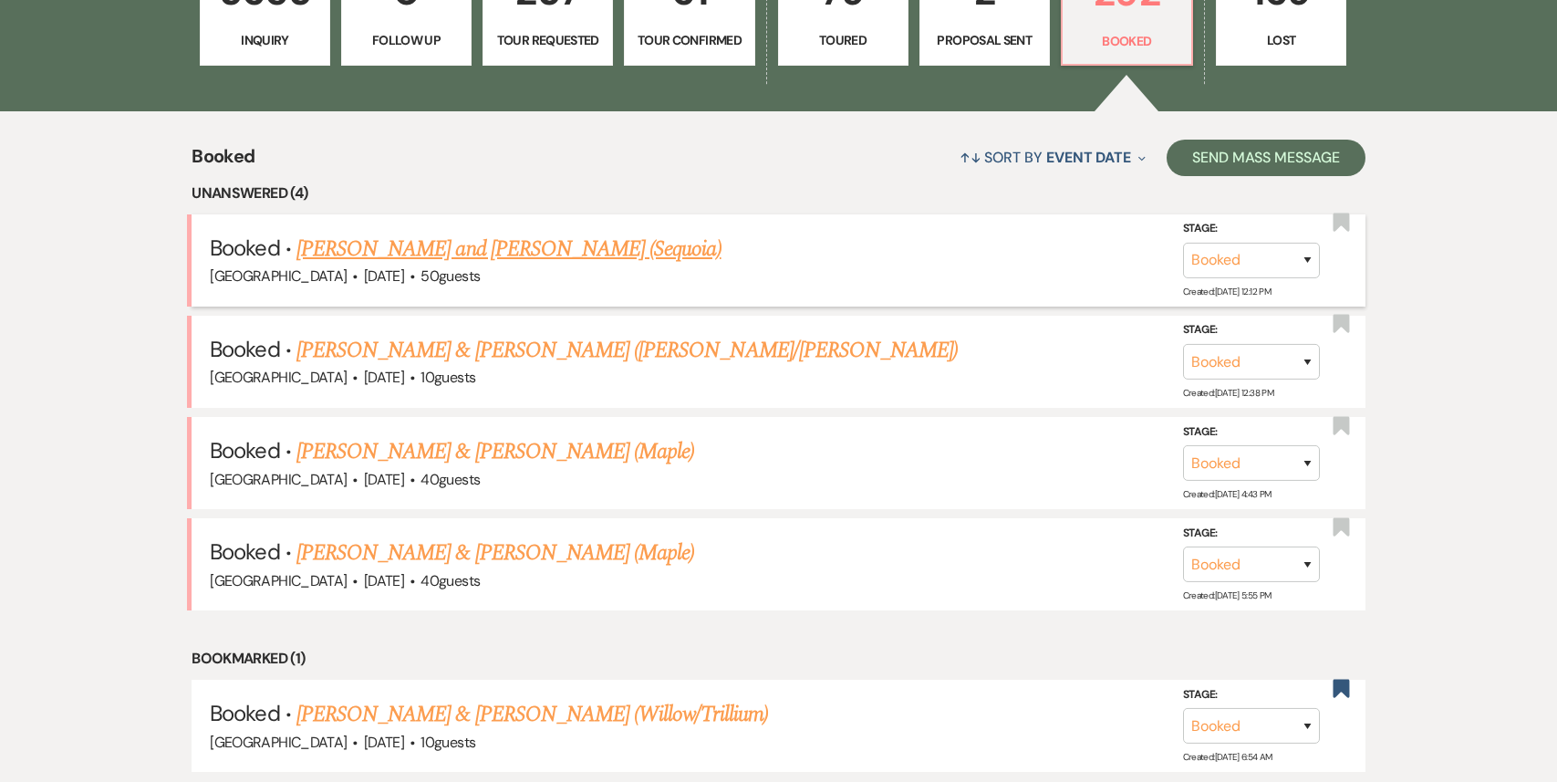
click at [523, 256] on link "[PERSON_NAME] and [PERSON_NAME] (Sequoia)" at bounding box center [508, 249] width 425 height 33
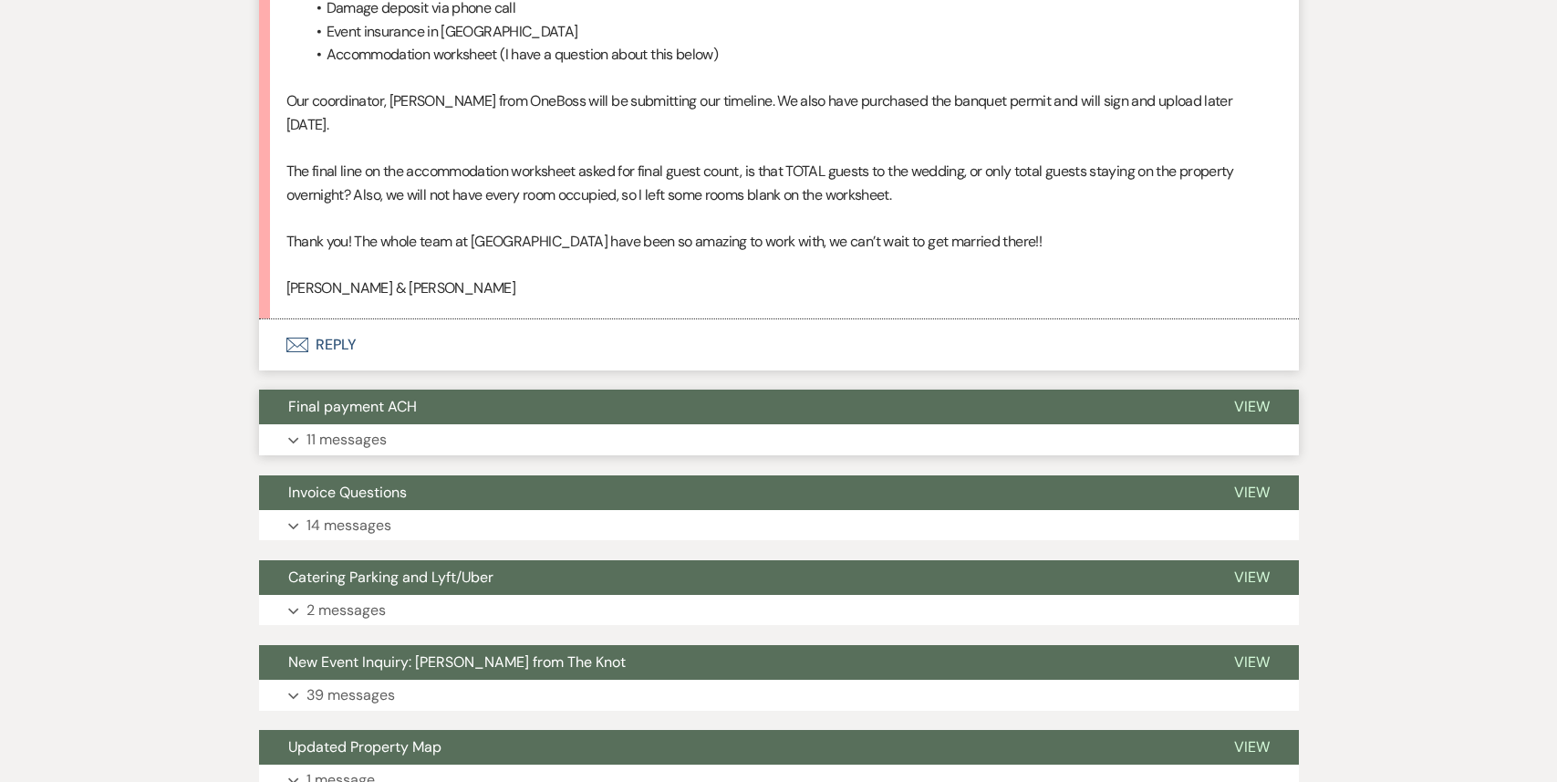
scroll to position [1875, 0]
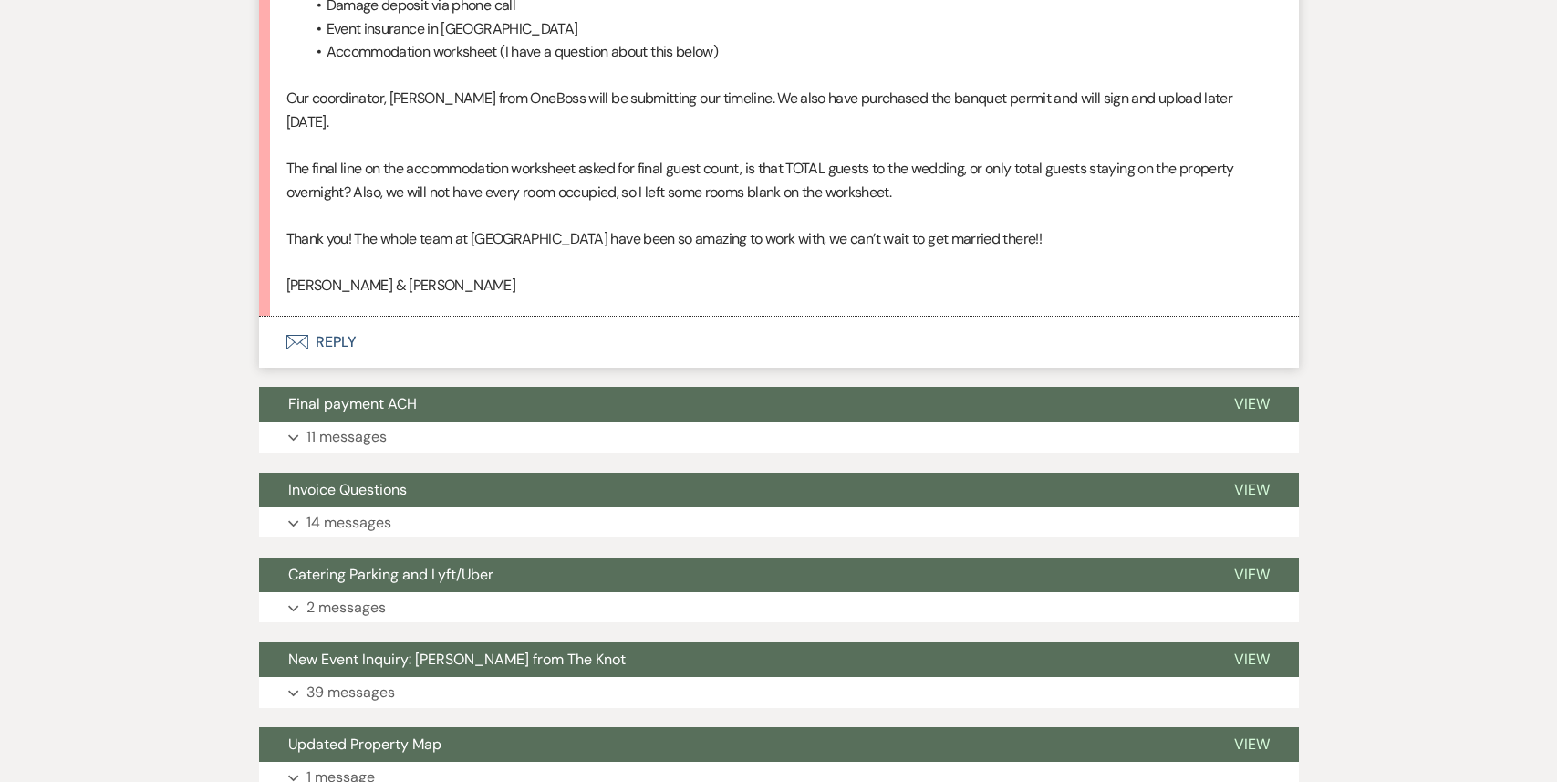
click at [471, 336] on button "Envelope Reply" at bounding box center [779, 341] width 1040 height 51
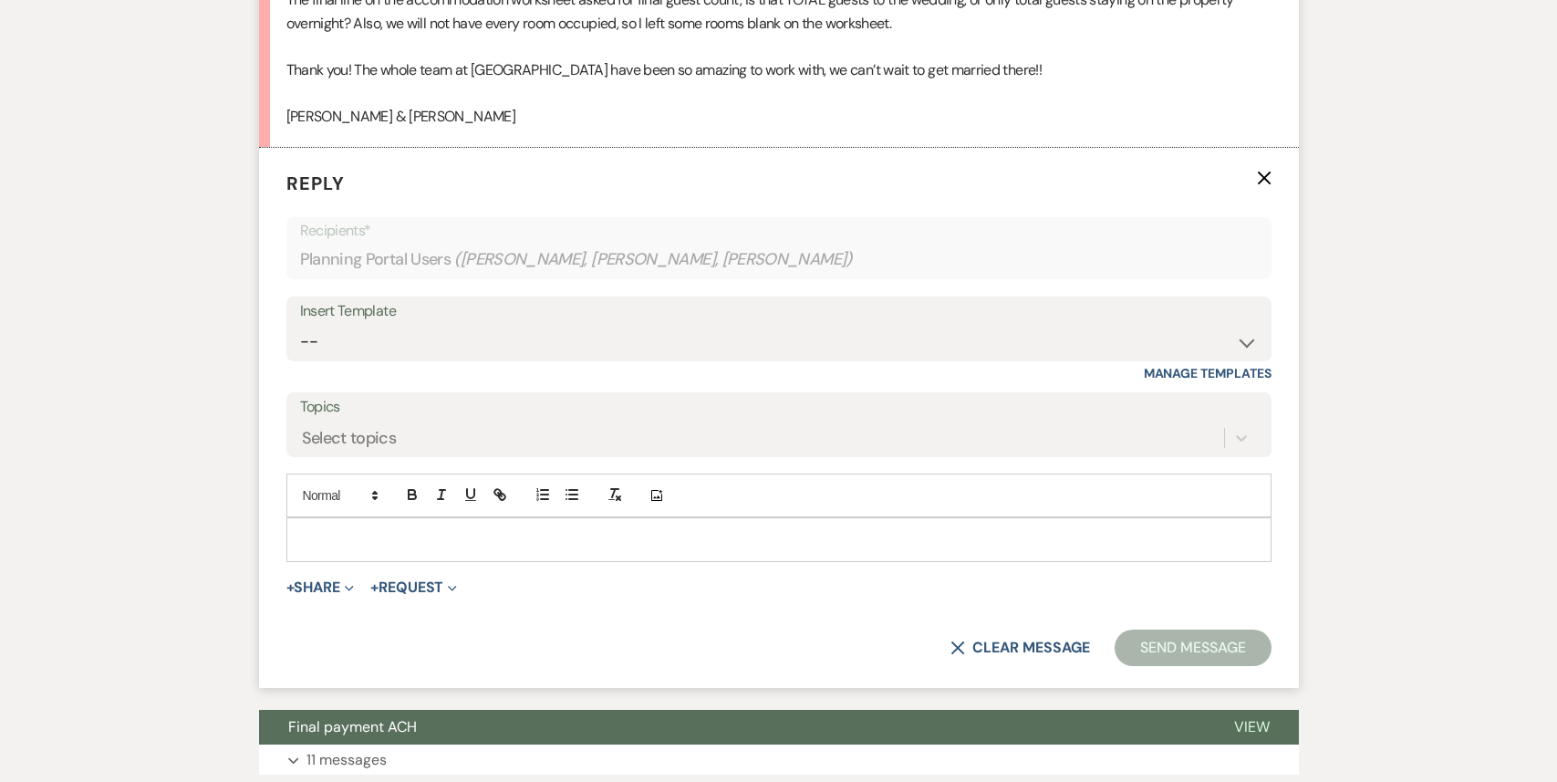
scroll to position [2047, 0]
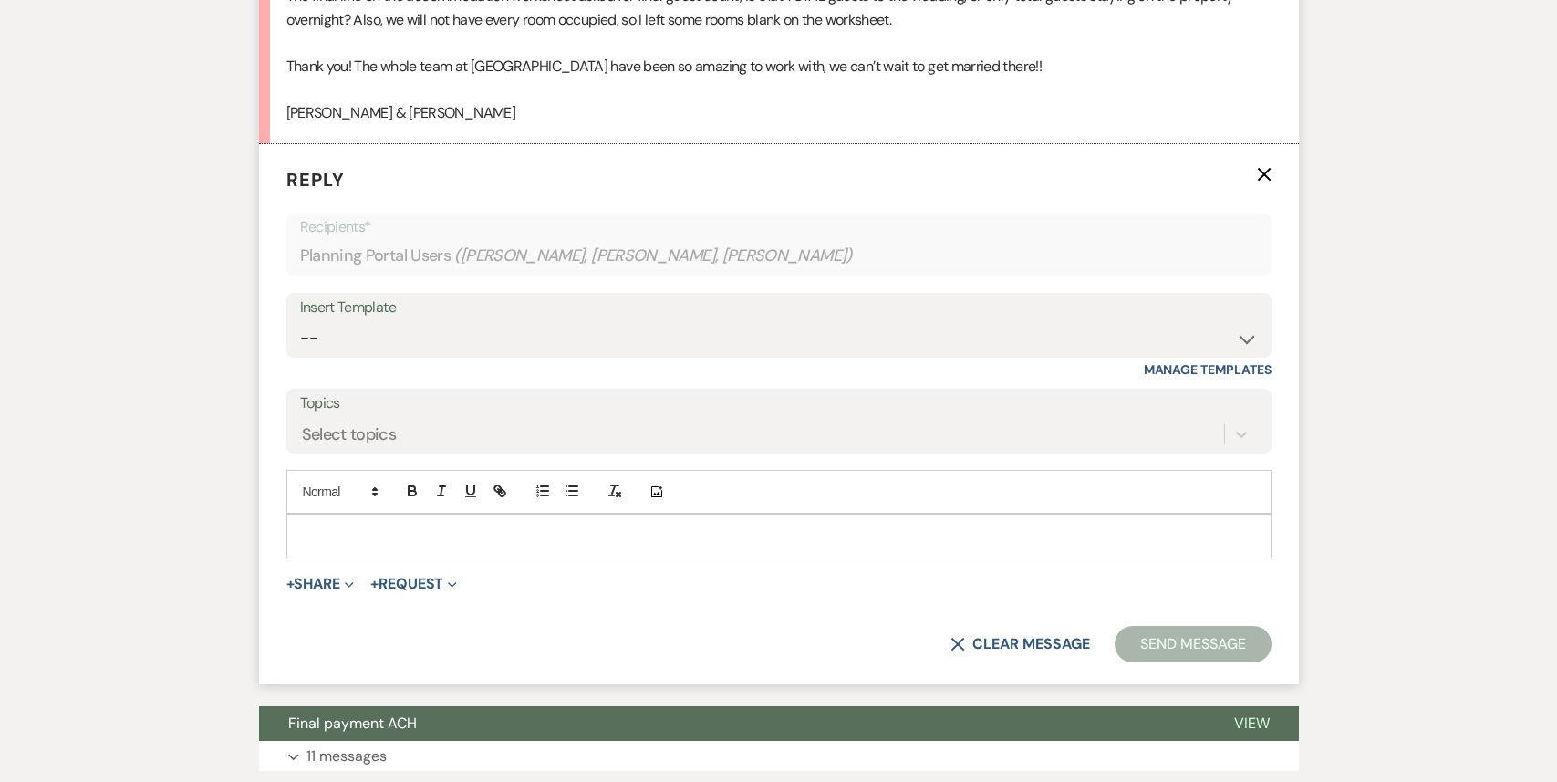
click at [389, 535] on form "Reply X Recipients* Planning Portal Users ( [PERSON_NAME], [PERSON_NAME], [PERS…" at bounding box center [779, 414] width 1040 height 540
click at [390, 525] on p at bounding box center [779, 535] width 956 height 20
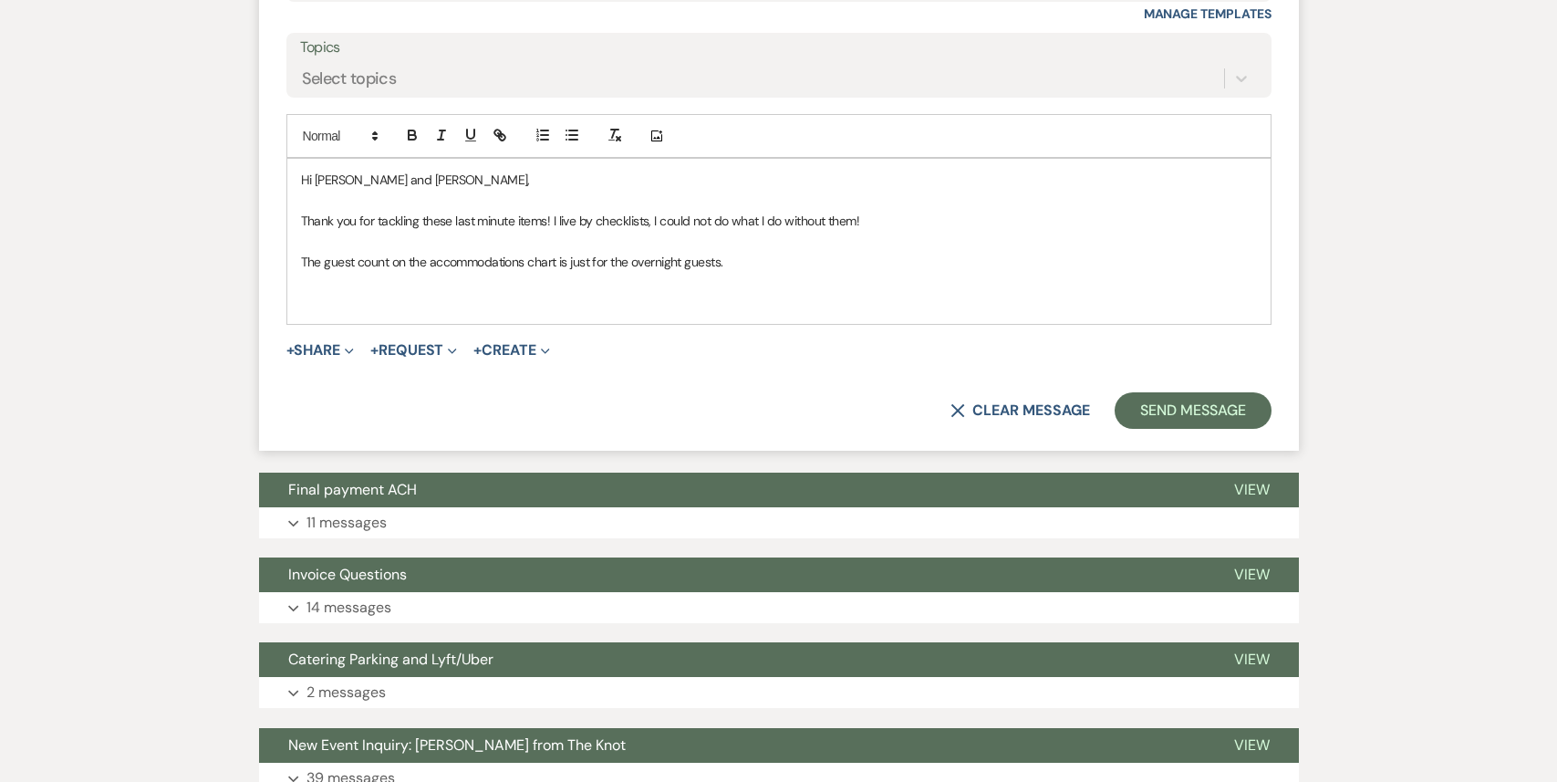
scroll to position [2230, 0]
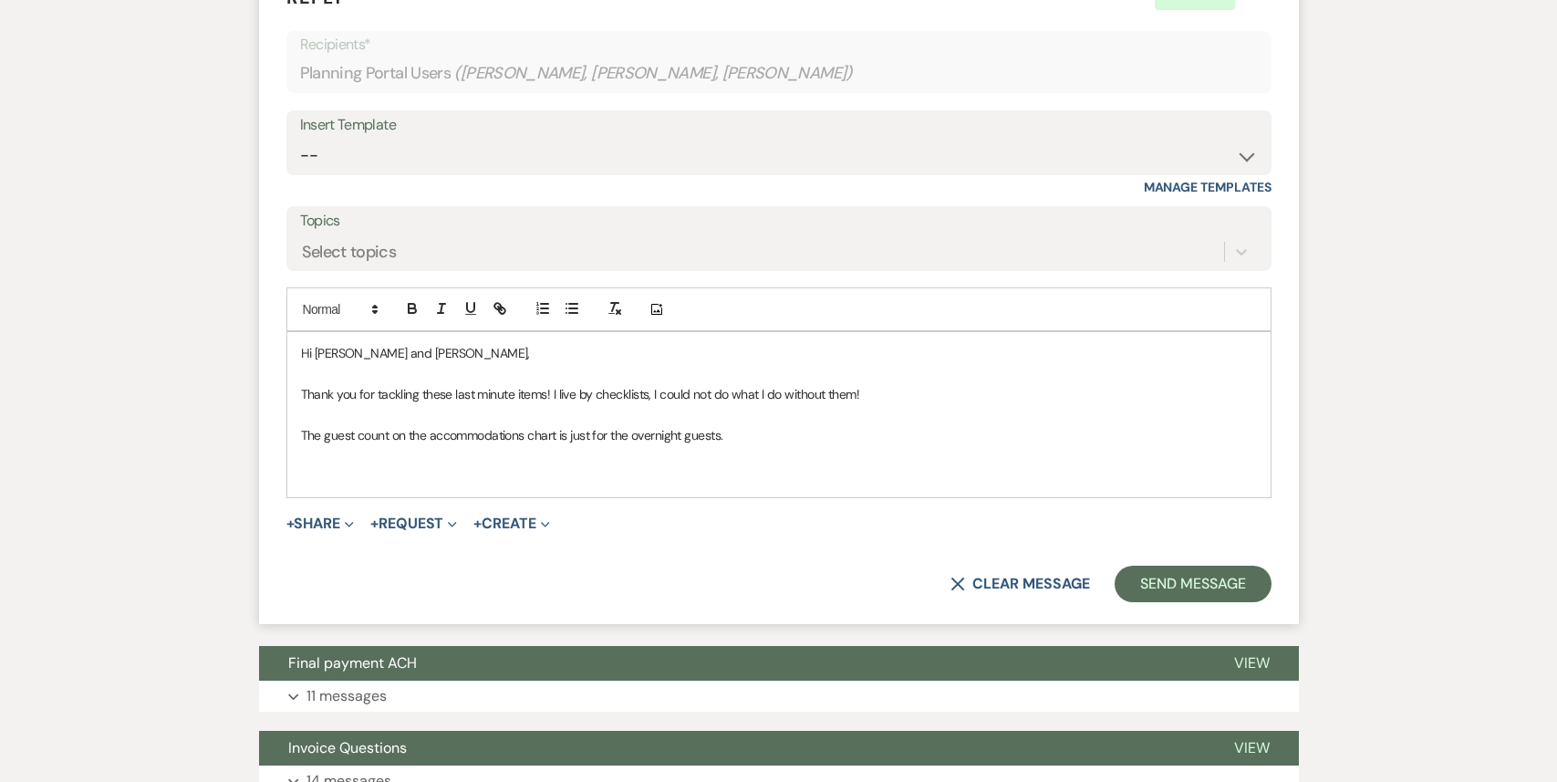
click at [893, 384] on p "Thank you for tackling these last minute items! I live by checklists, I could n…" at bounding box center [779, 394] width 956 height 20
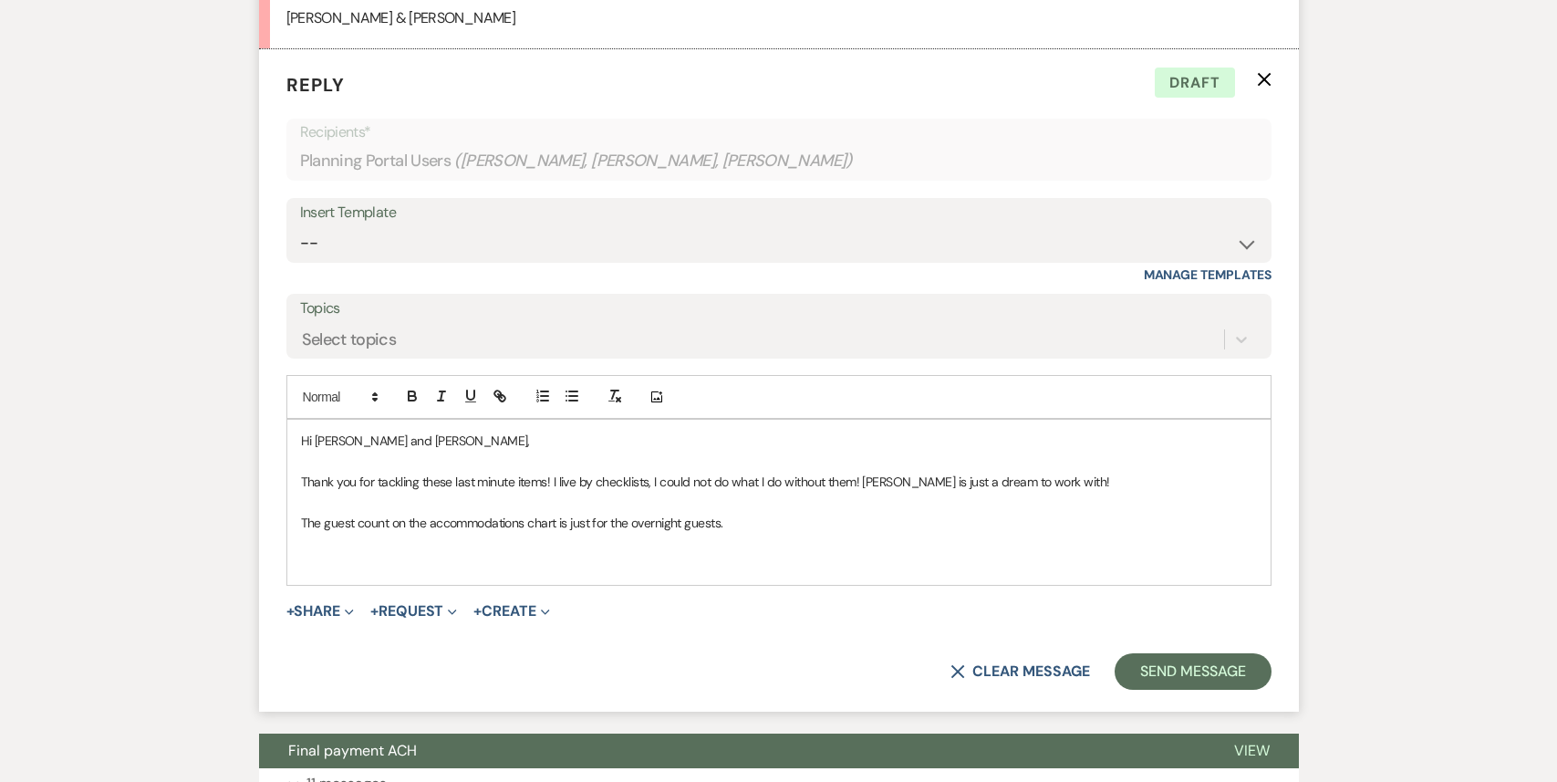
scroll to position [2324, 0]
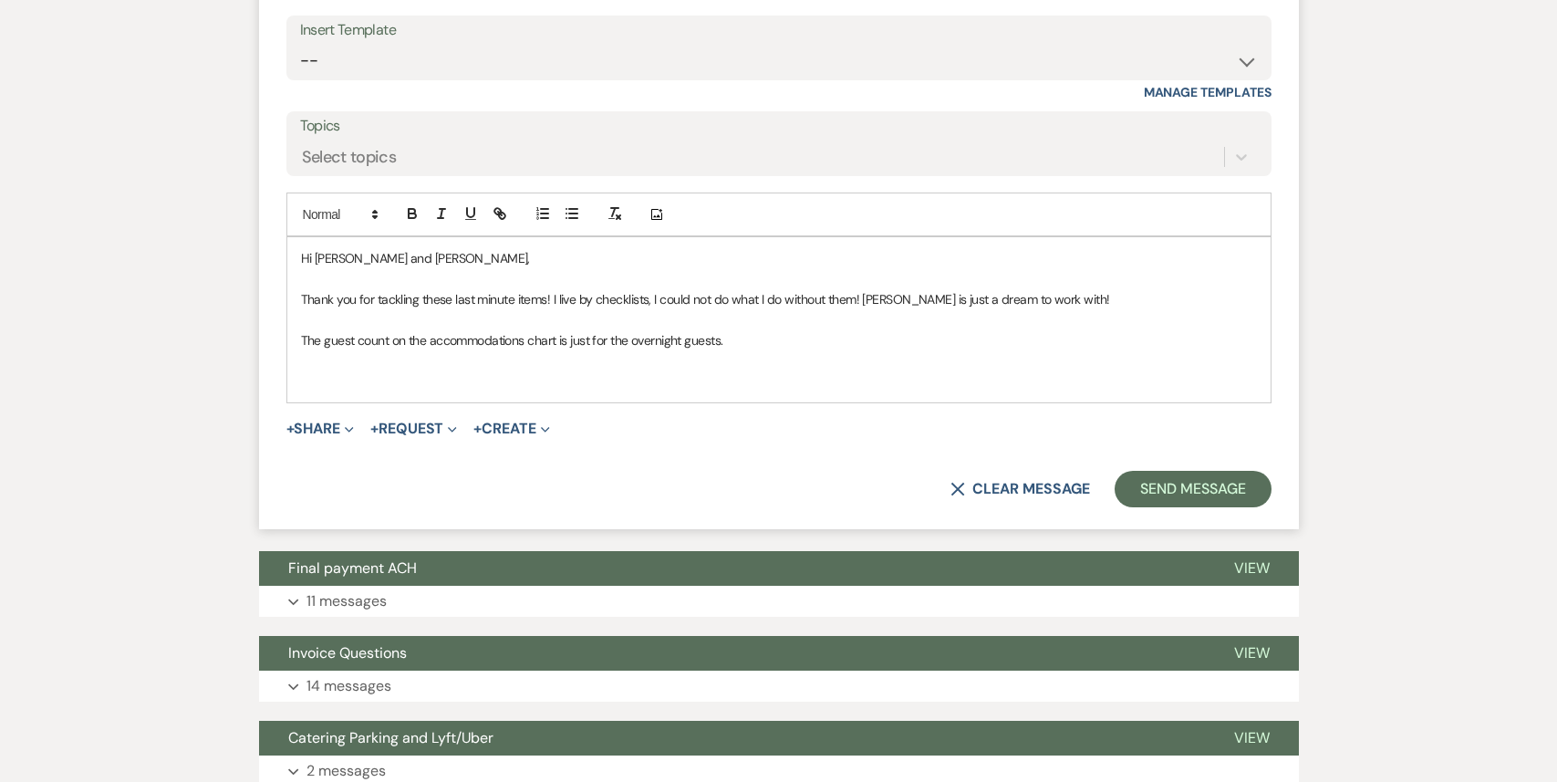
click at [730, 330] on p "The guest count on the accommodations chart is just for the overnight guests." at bounding box center [779, 340] width 956 height 20
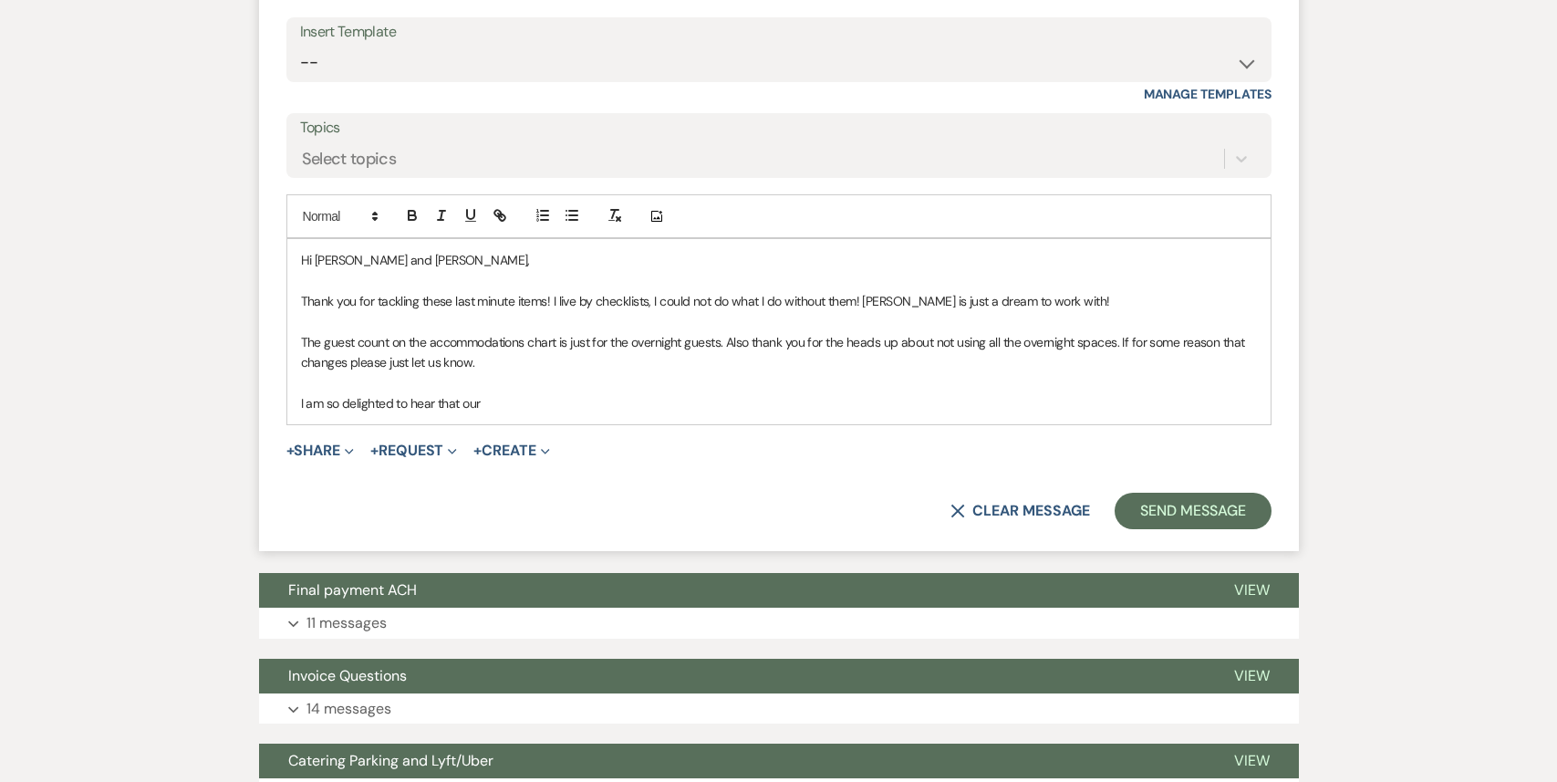
scroll to position [2326, 0]
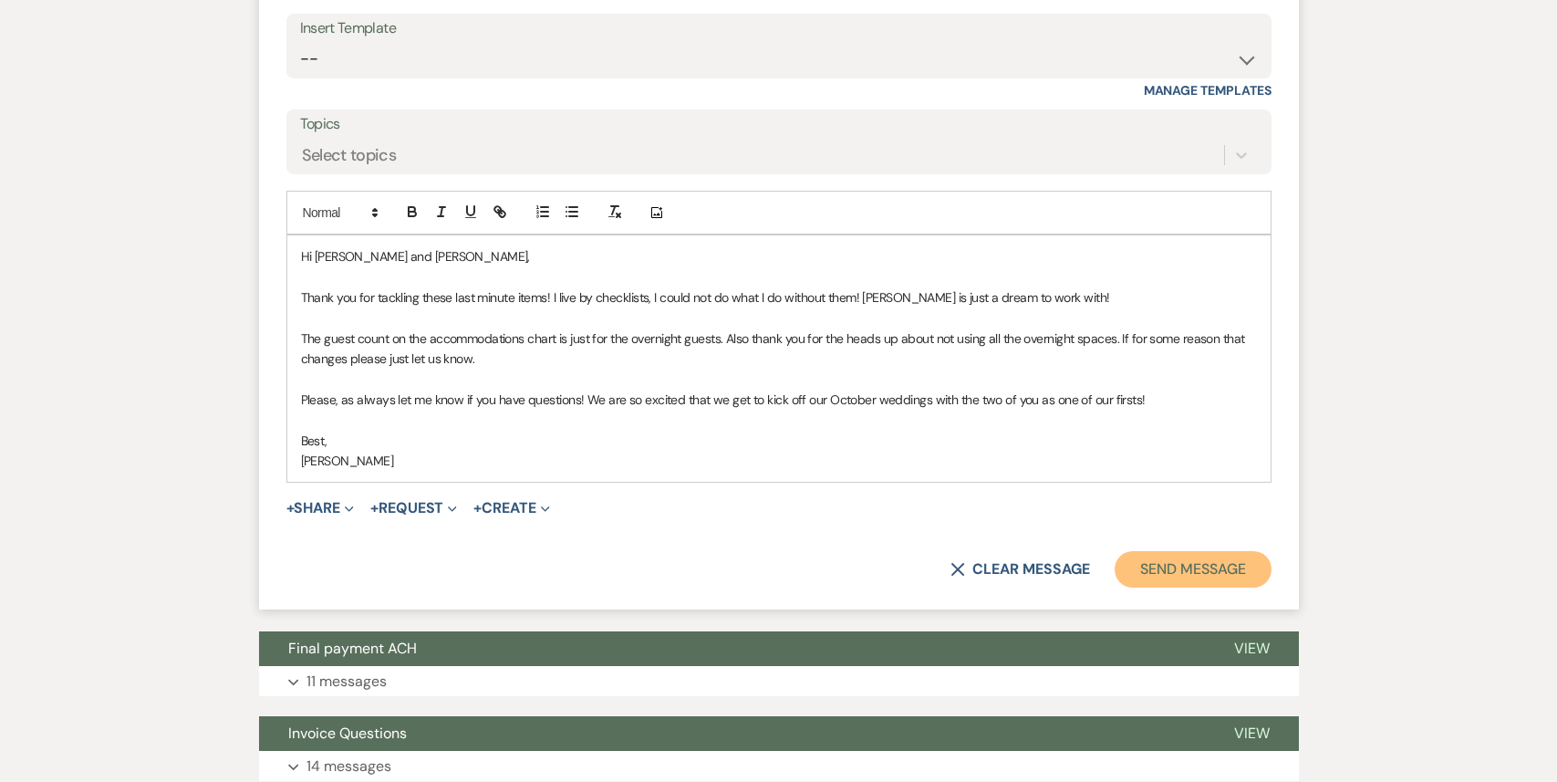
click at [1177, 554] on button "Send Message" at bounding box center [1192, 569] width 156 height 36
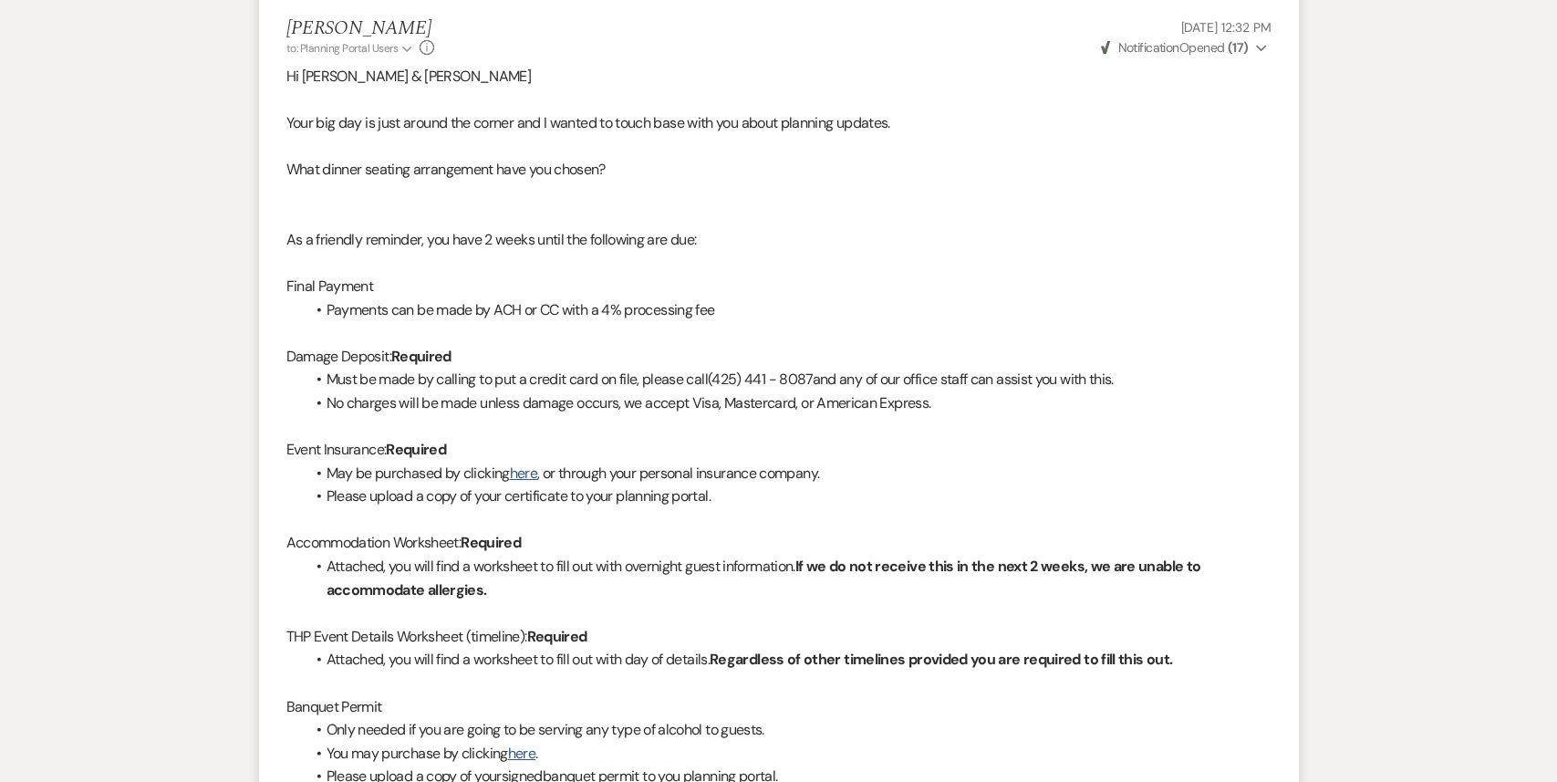
scroll to position [0, 0]
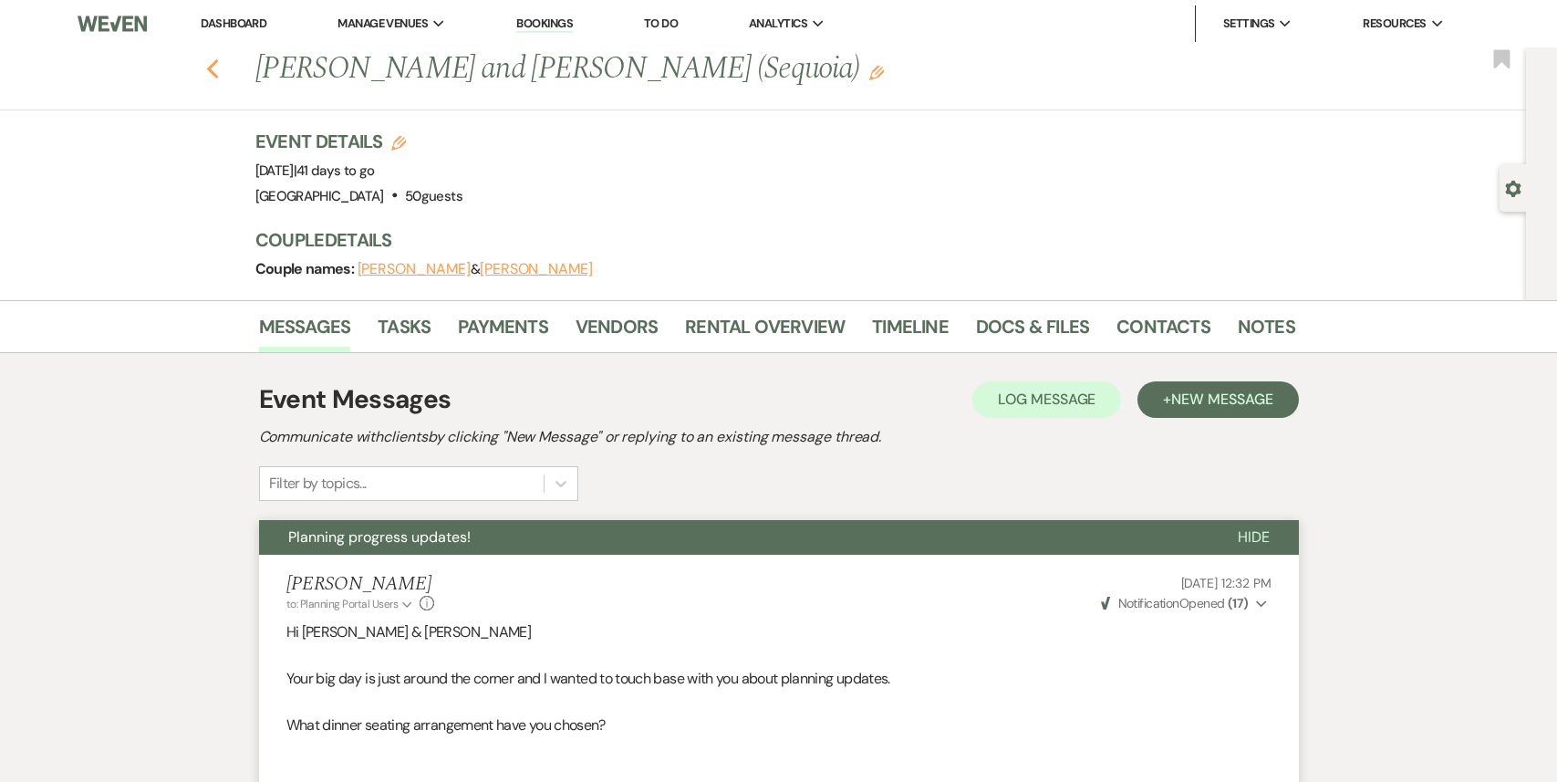
click at [213, 65] on use "button" at bounding box center [212, 69] width 12 height 20
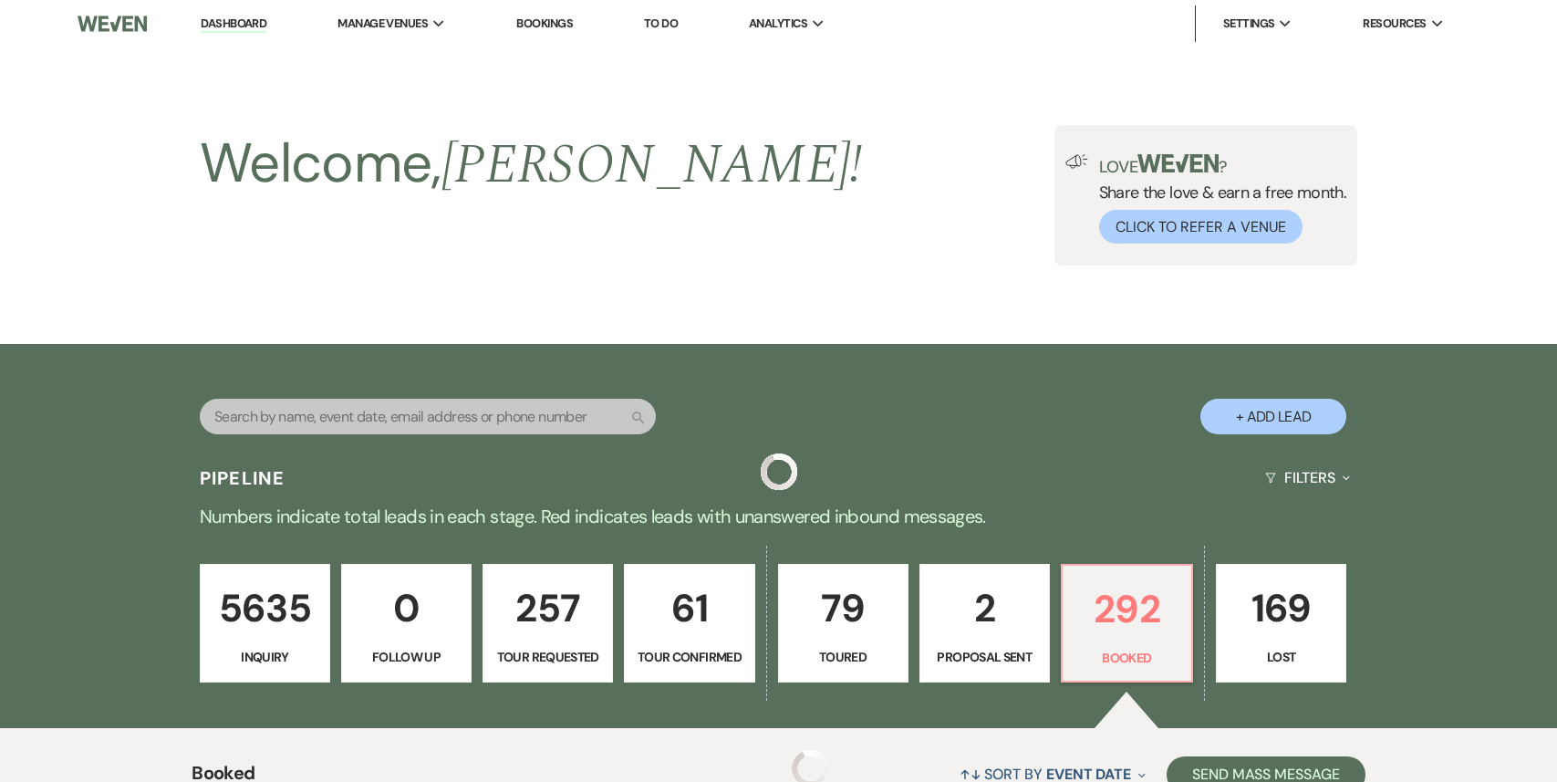
scroll to position [616, 0]
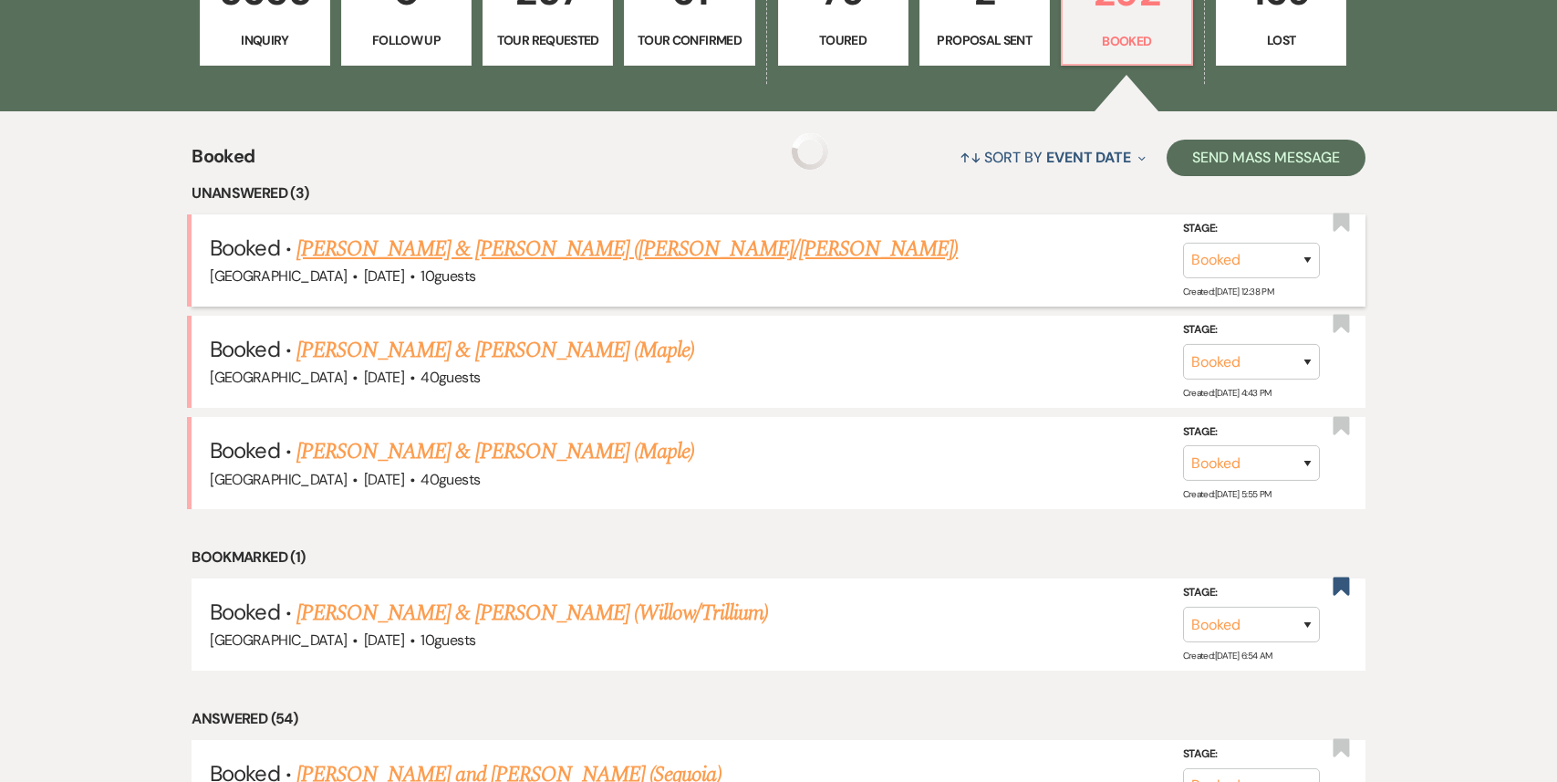
click at [534, 260] on link "[PERSON_NAME] & [PERSON_NAME] ([PERSON_NAME]/[PERSON_NAME])" at bounding box center [626, 249] width 661 height 33
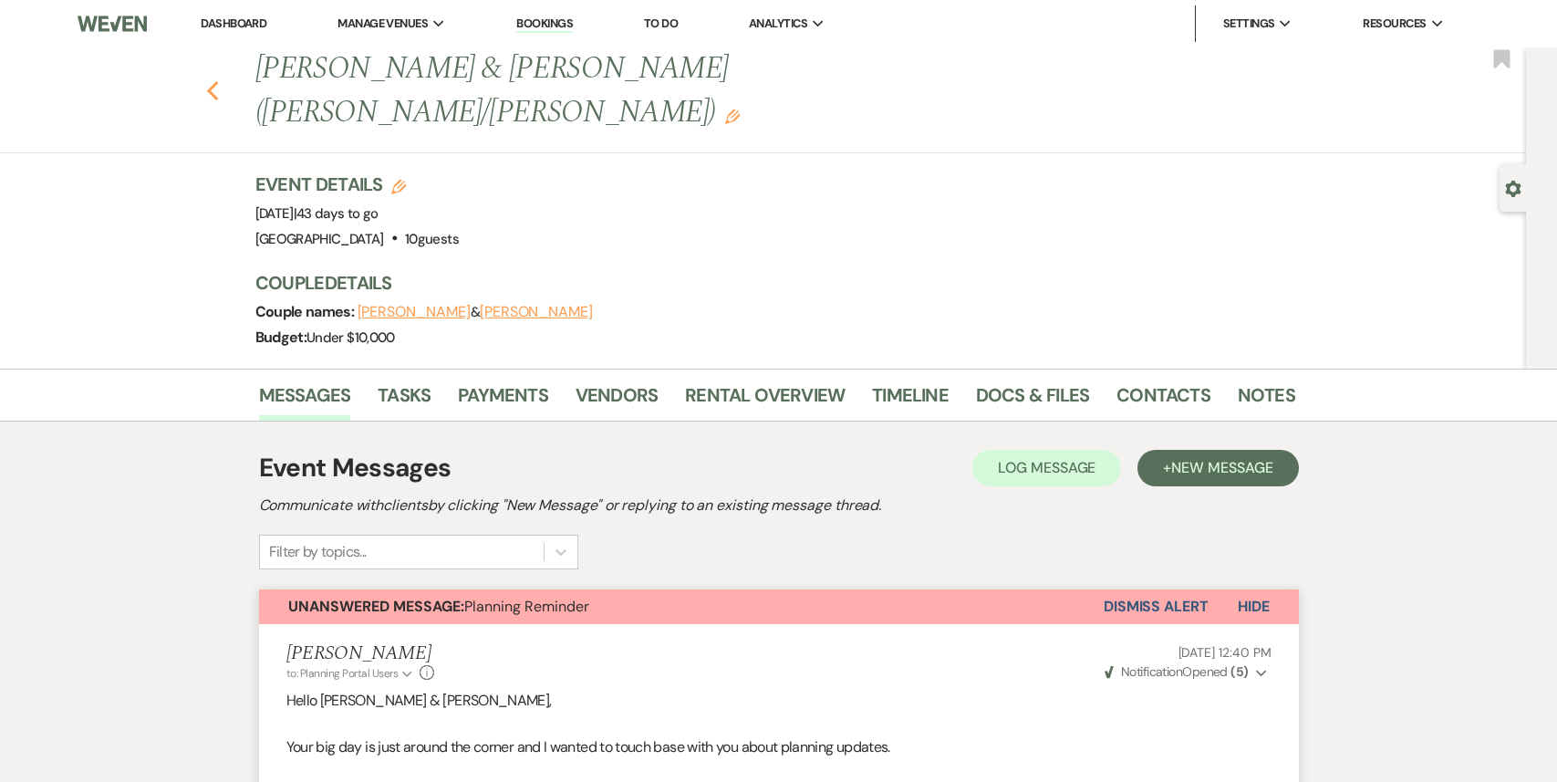
click at [216, 80] on icon "Previous" at bounding box center [213, 91] width 14 height 22
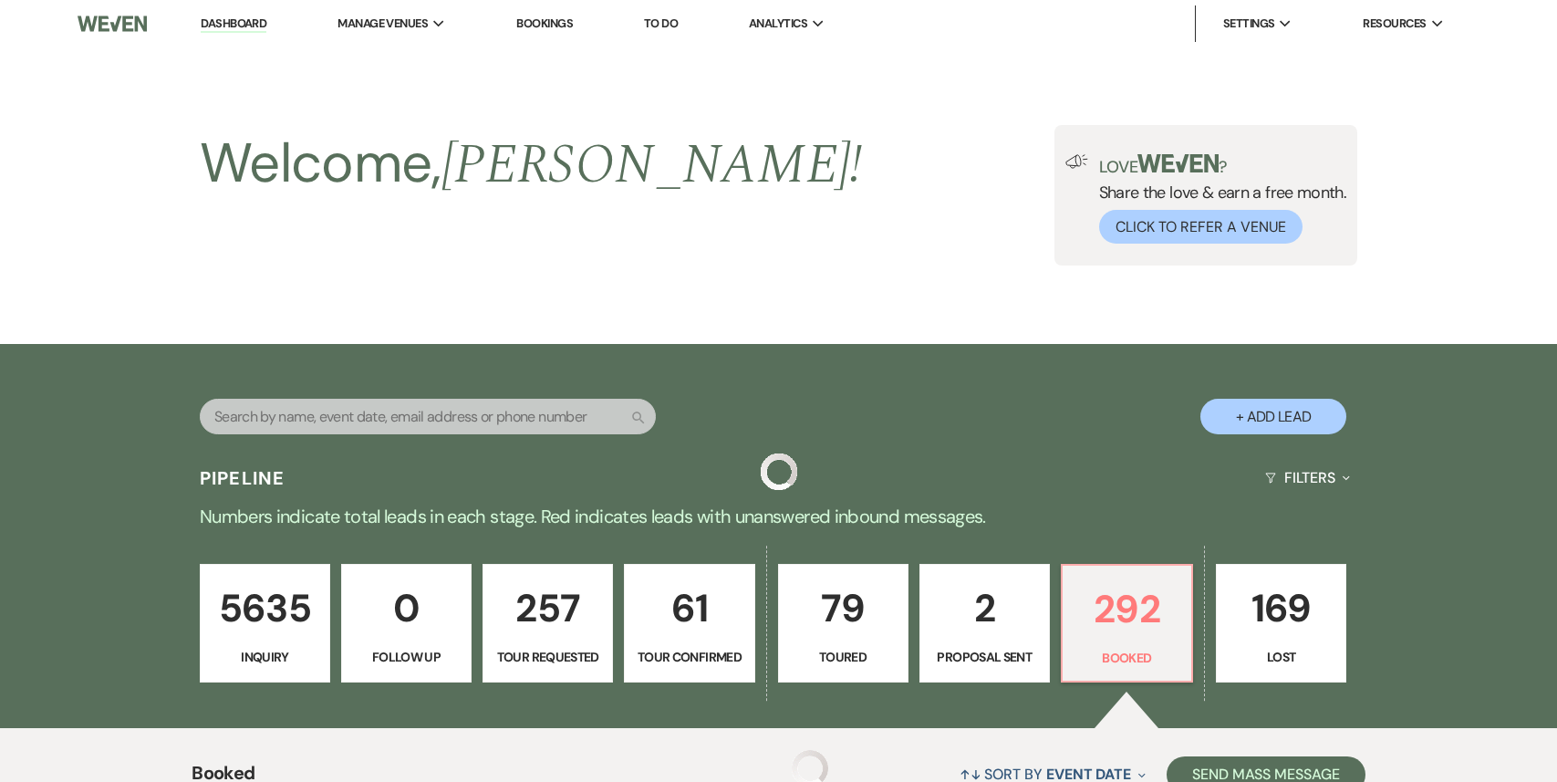
scroll to position [616, 0]
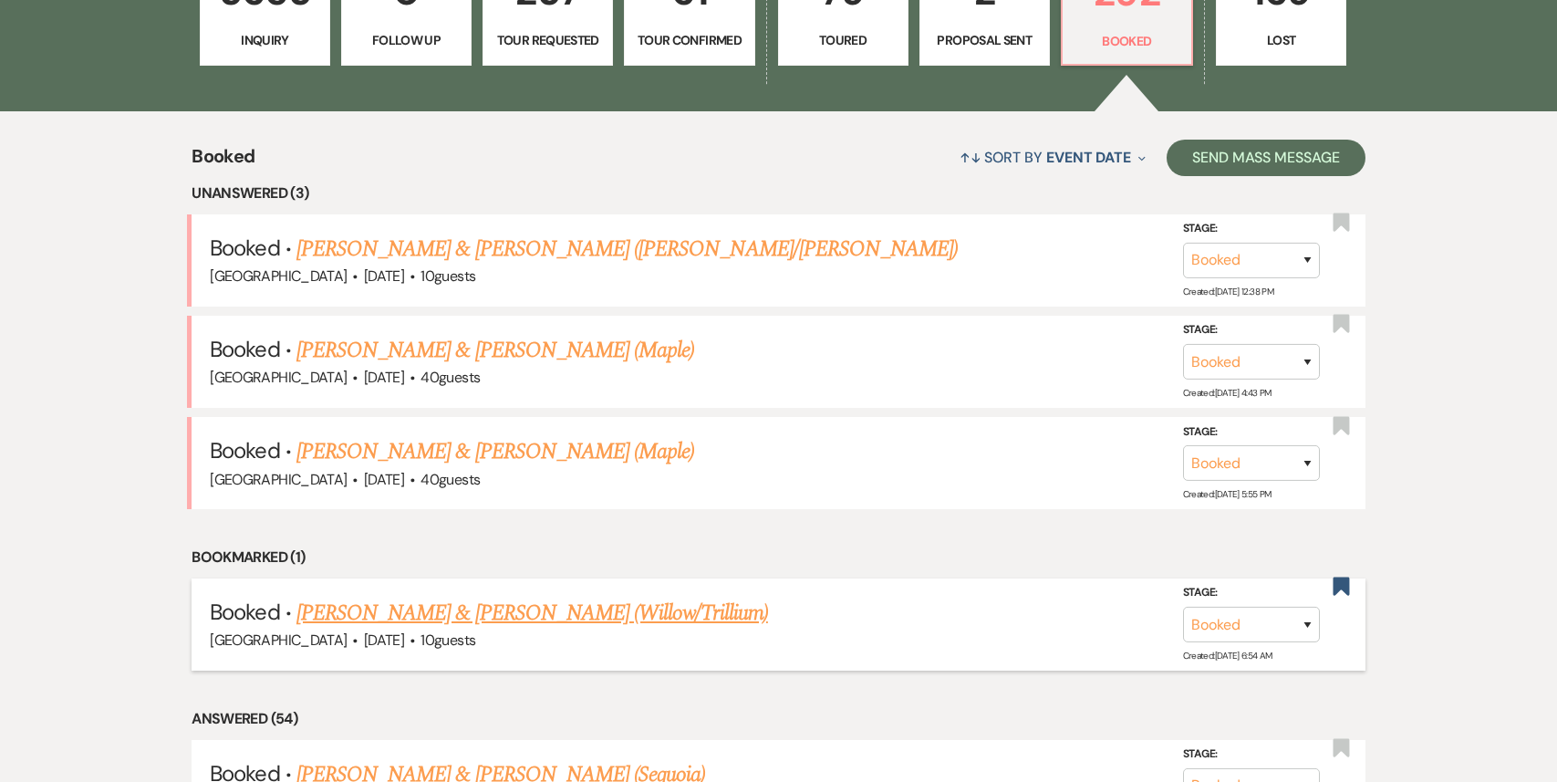
click at [476, 613] on link "[PERSON_NAME] & [PERSON_NAME] (Willow/Trillium)" at bounding box center [531, 612] width 471 height 33
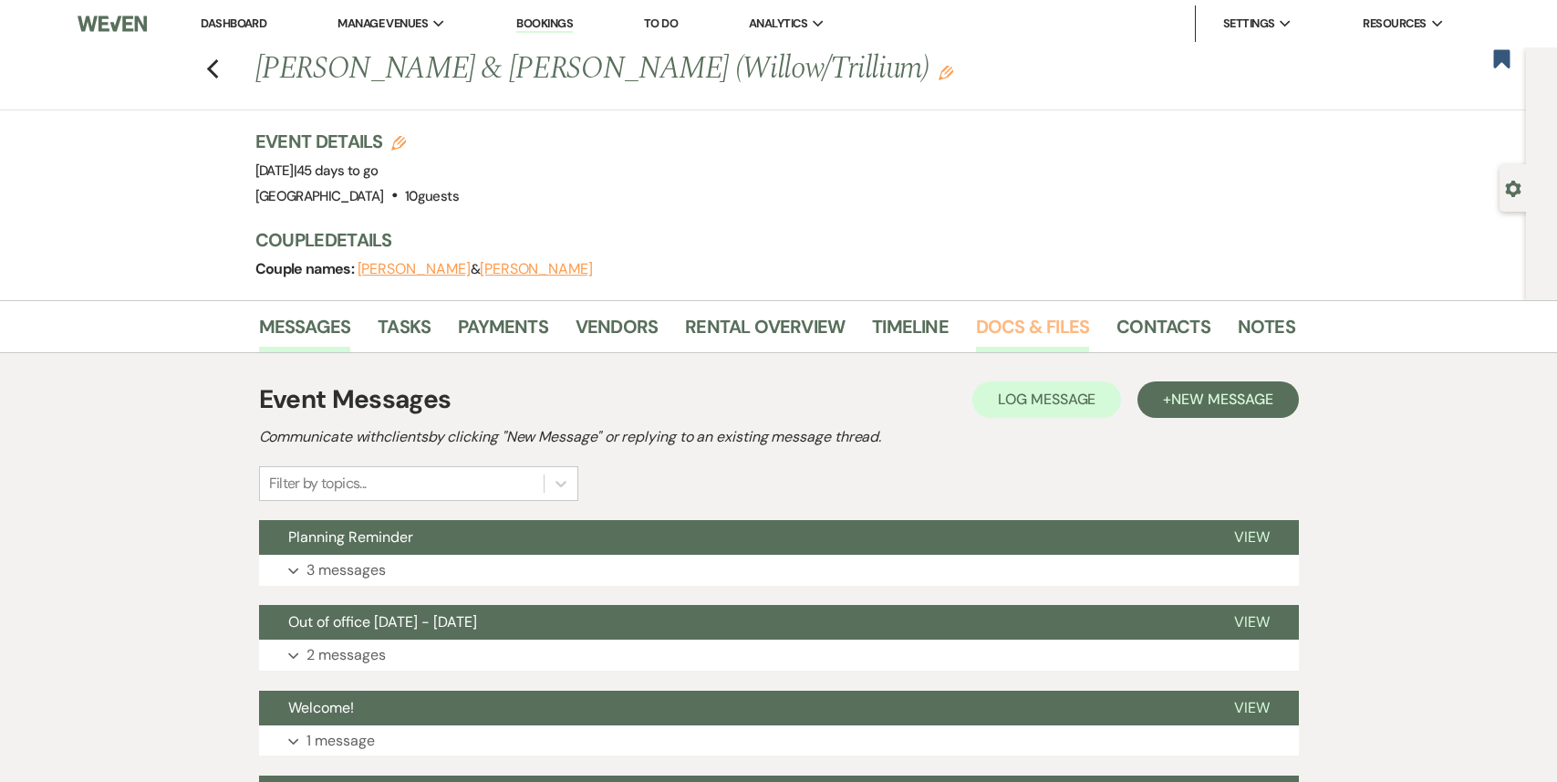
click at [1015, 324] on link "Docs & Files" at bounding box center [1032, 332] width 113 height 40
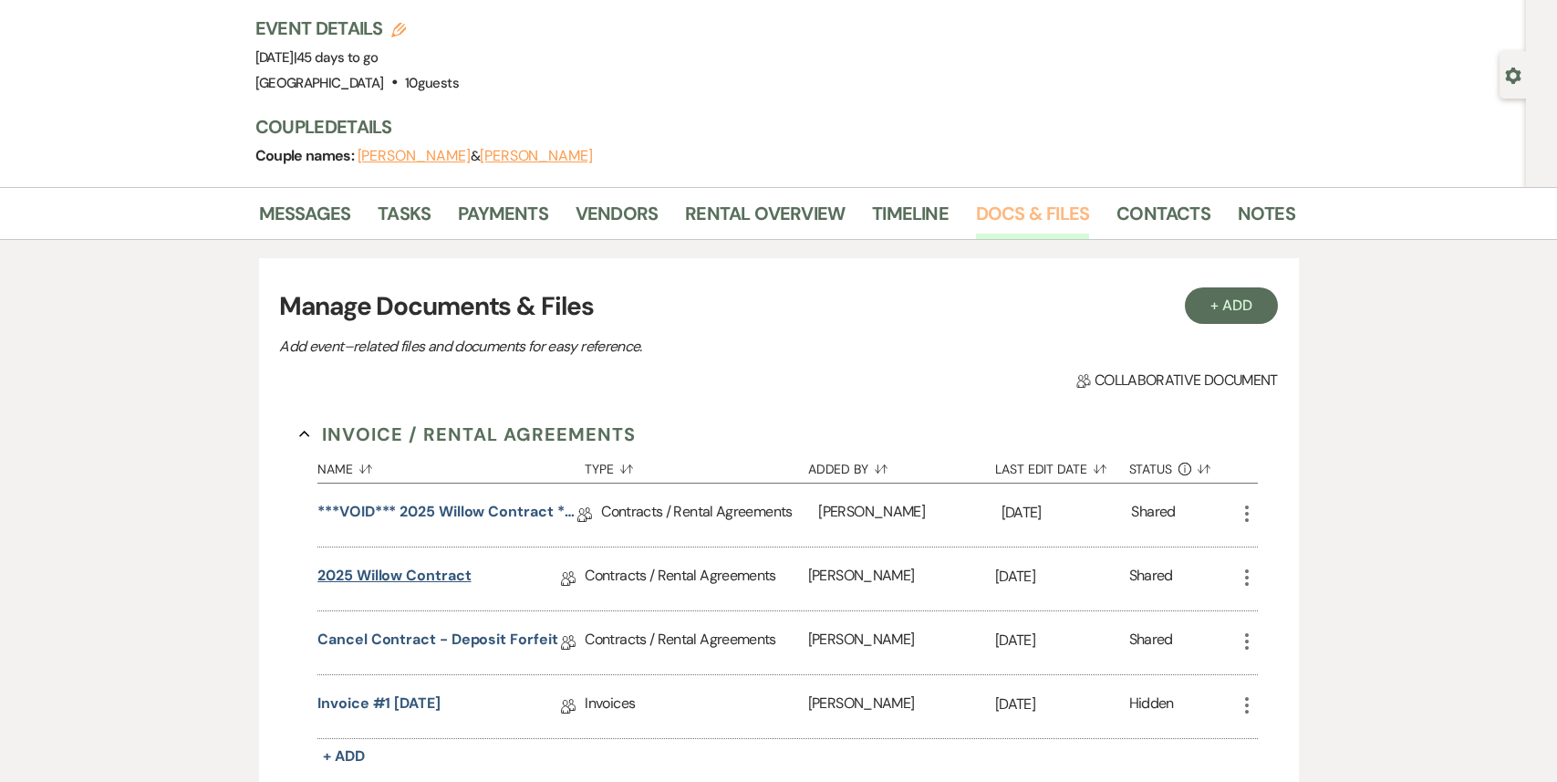
scroll to position [223, 0]
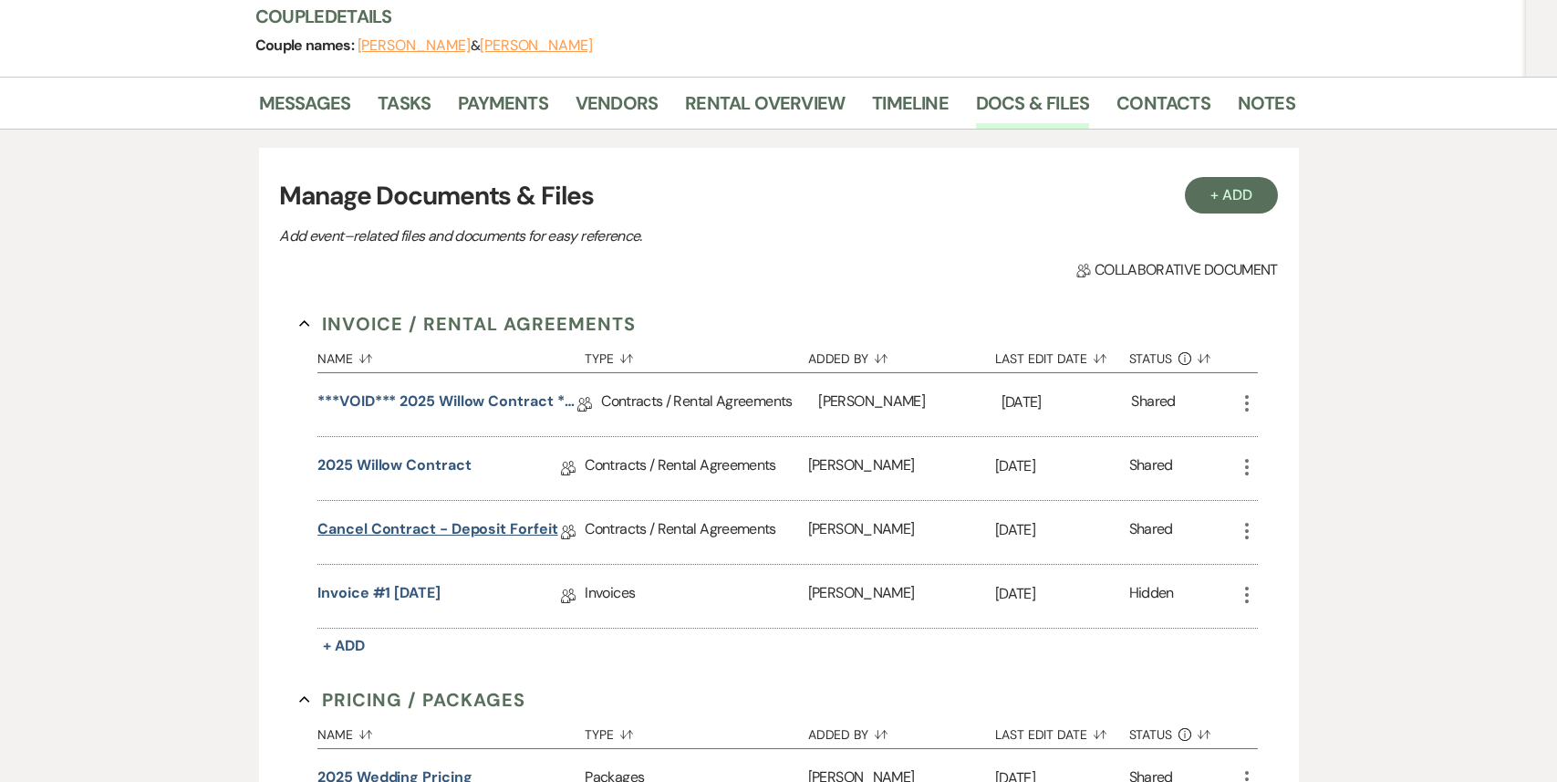
click at [453, 530] on link "Cancel Contract - Deposit Forfeit" at bounding box center [437, 532] width 240 height 28
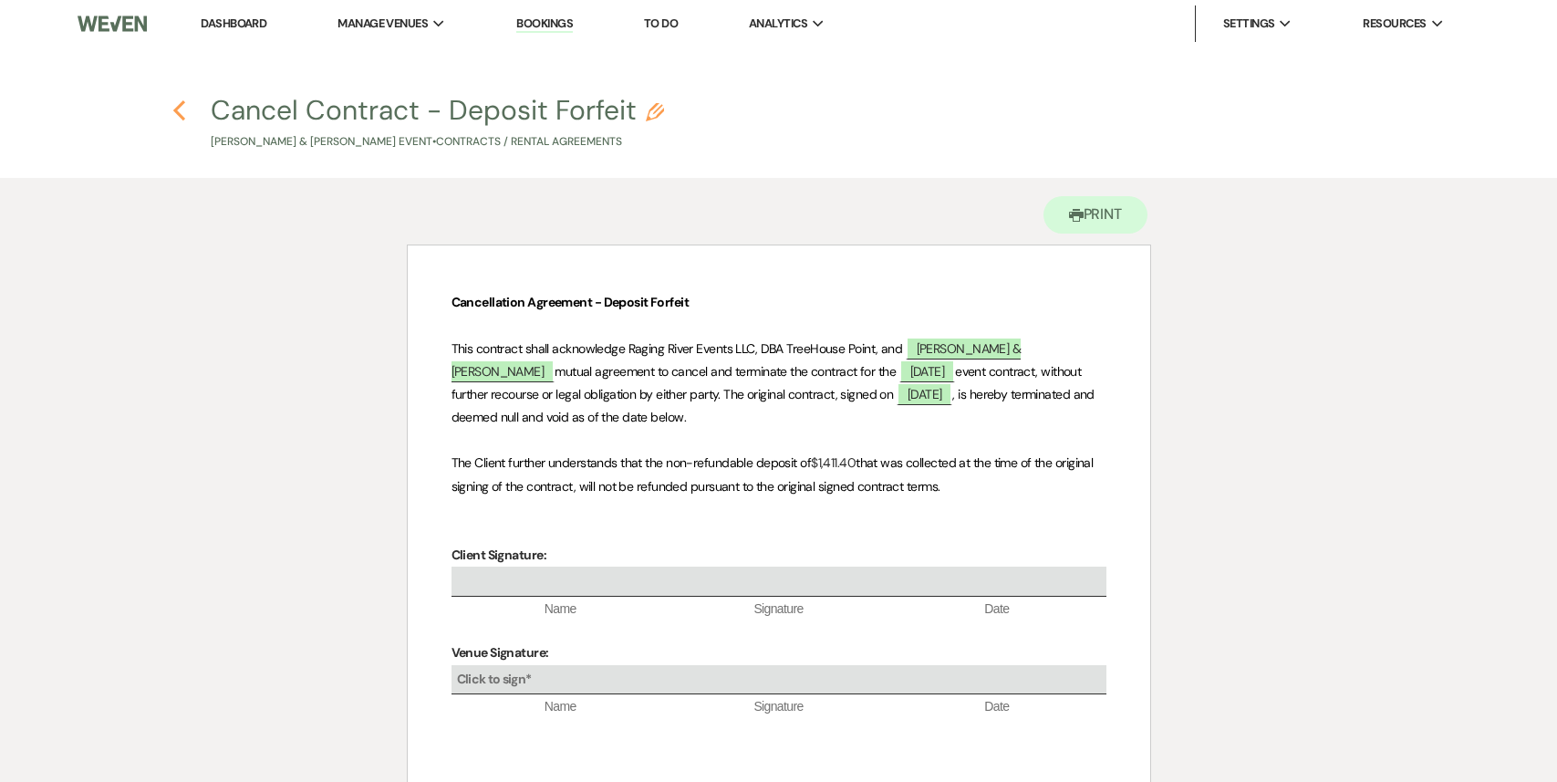
click at [174, 119] on icon "Previous" at bounding box center [179, 110] width 14 height 22
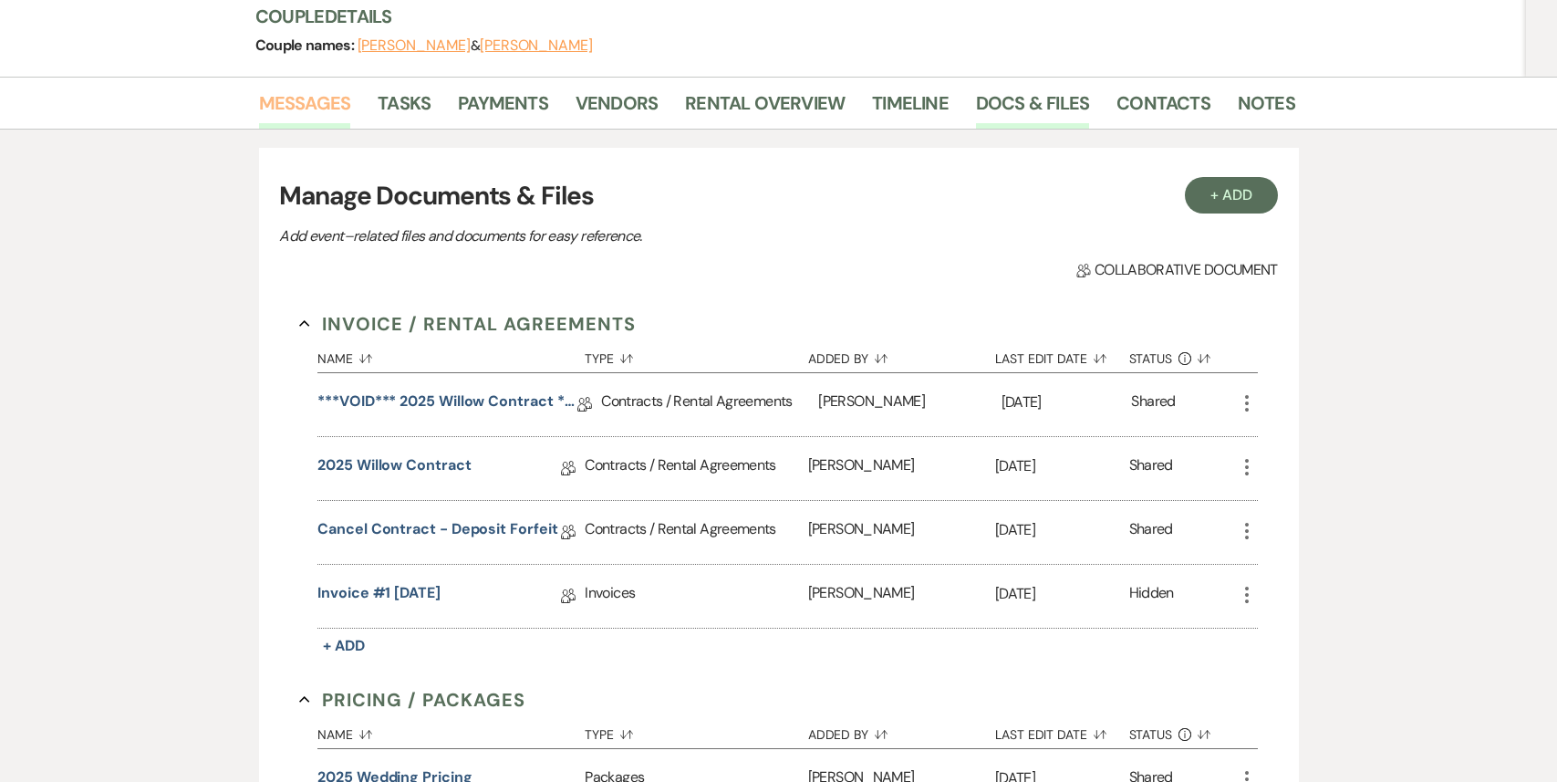
click at [317, 123] on link "Messages" at bounding box center [305, 108] width 92 height 40
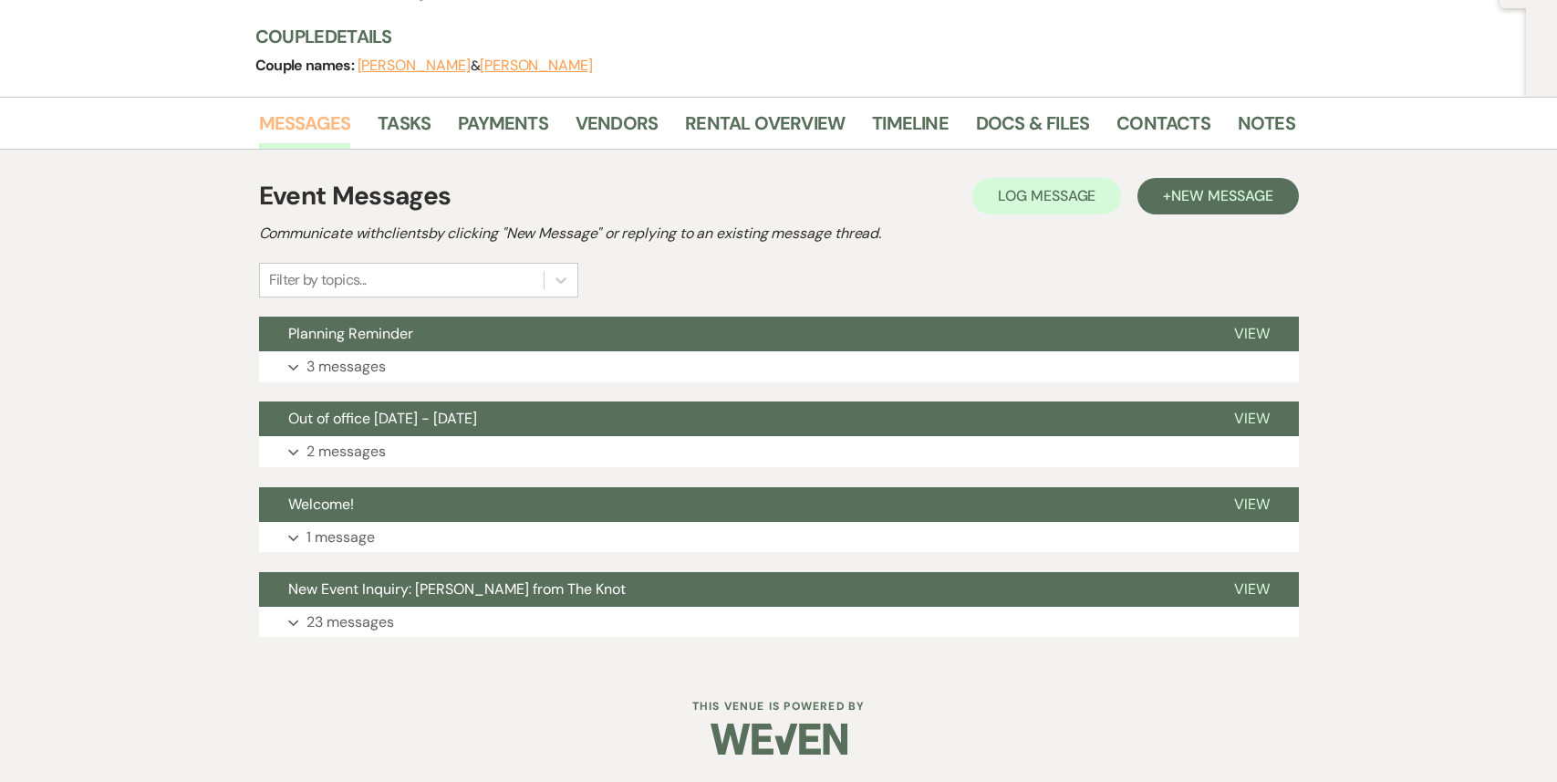
scroll to position [203, 0]
click at [412, 371] on button "Expand 3 messages" at bounding box center [779, 366] width 1040 height 31
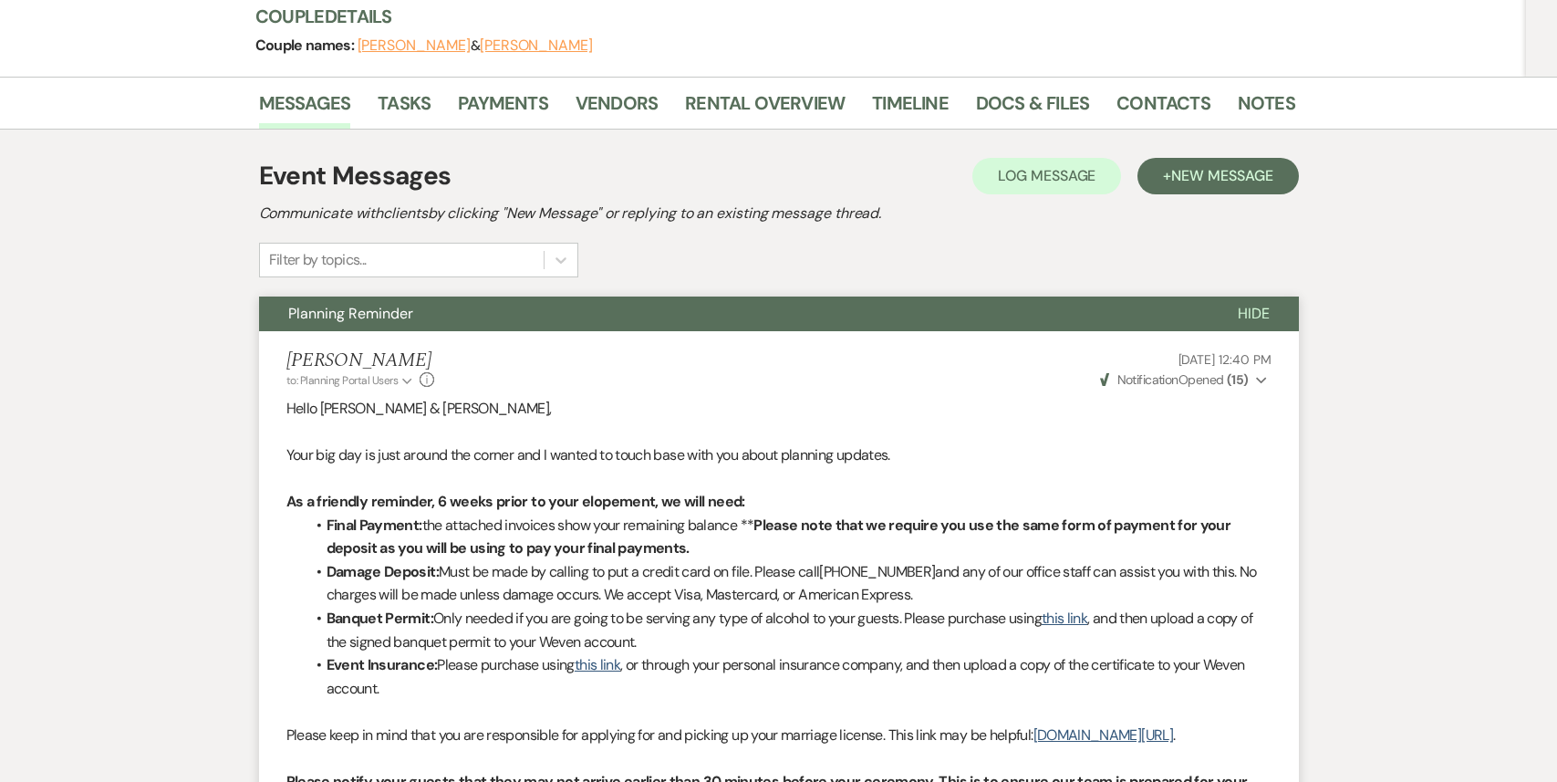
scroll to position [0, 0]
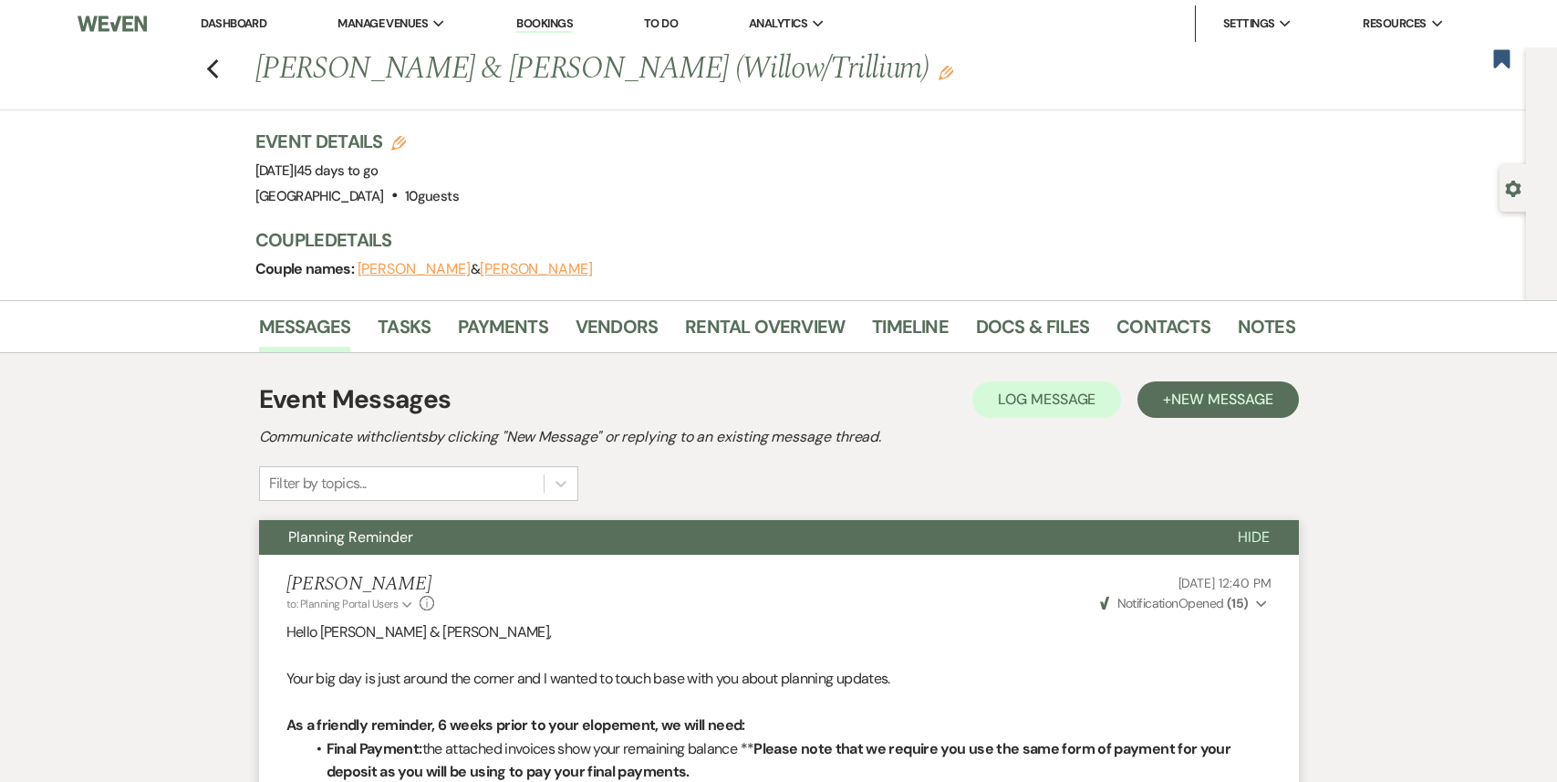
click at [198, 69] on div "Previous [PERSON_NAME] & [PERSON_NAME] (Willow/Trillium) Edit Bookmark" at bounding box center [758, 78] width 1535 height 63
click at [209, 69] on use "button" at bounding box center [212, 69] width 12 height 20
